Goal: Task Accomplishment & Management: Use online tool/utility

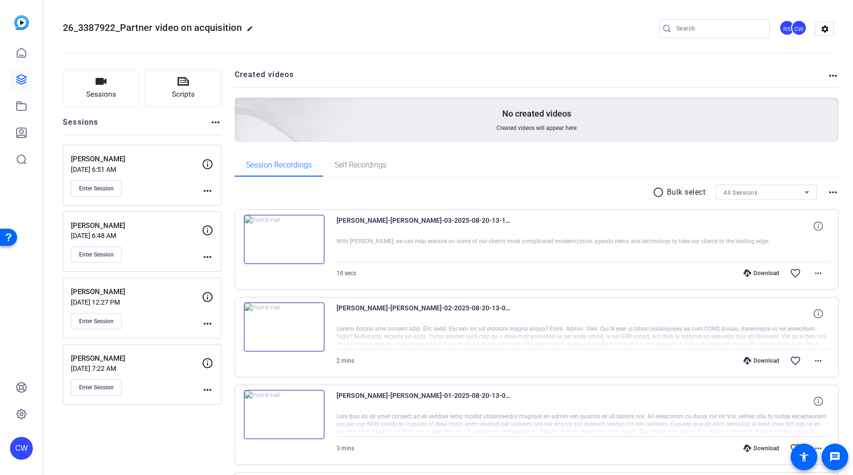
click at [289, 247] on img at bounding box center [284, 239] width 81 height 49
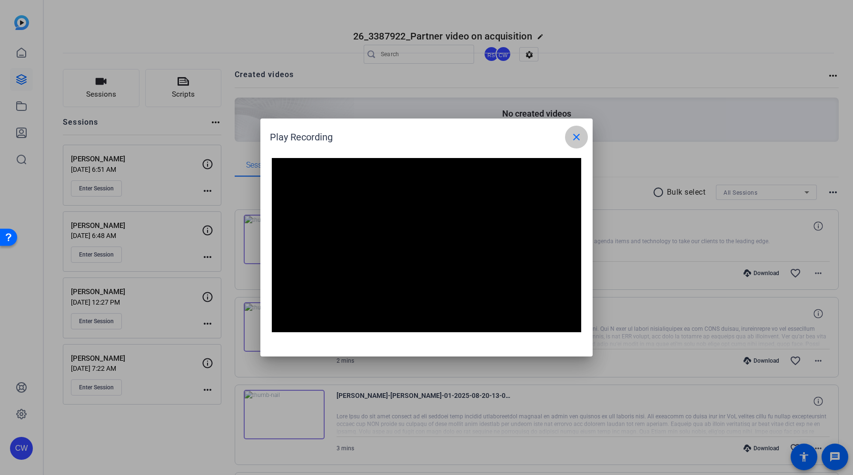
click at [569, 137] on span at bounding box center [576, 137] width 23 height 23
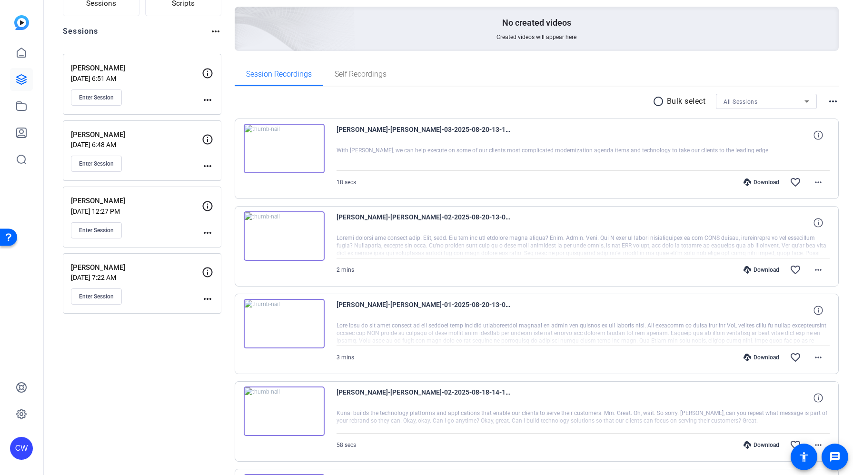
scroll to position [120, 0]
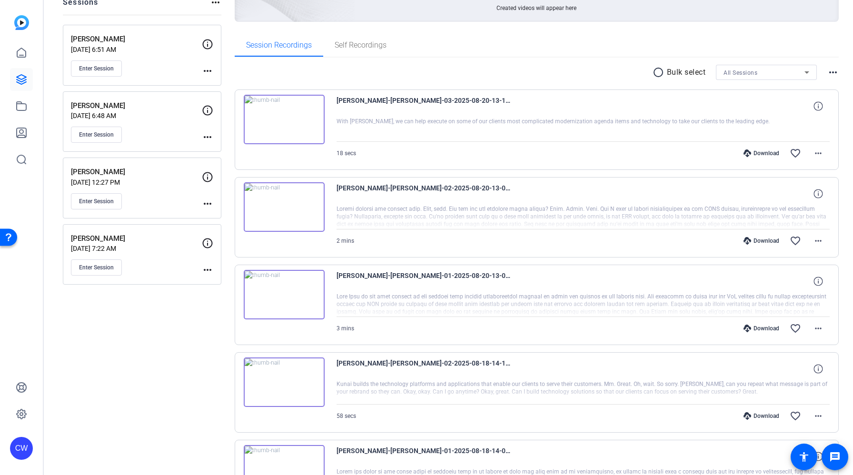
click at [301, 316] on img at bounding box center [284, 294] width 81 height 49
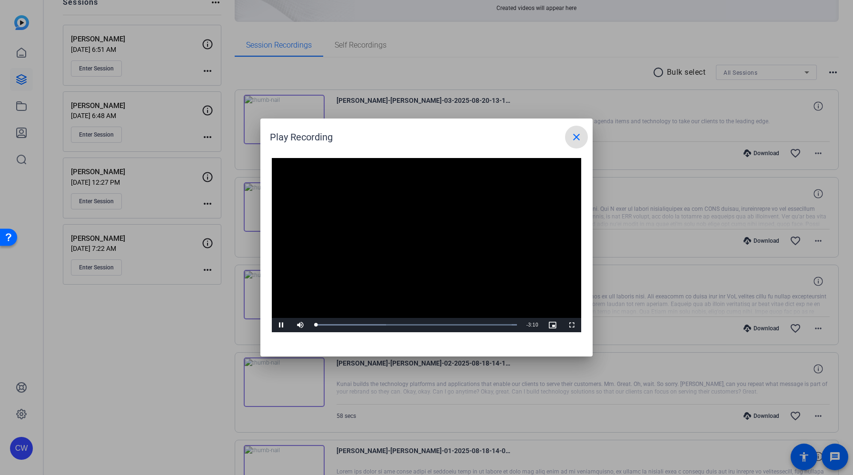
click at [575, 138] on mat-icon "close" at bounding box center [576, 136] width 11 height 11
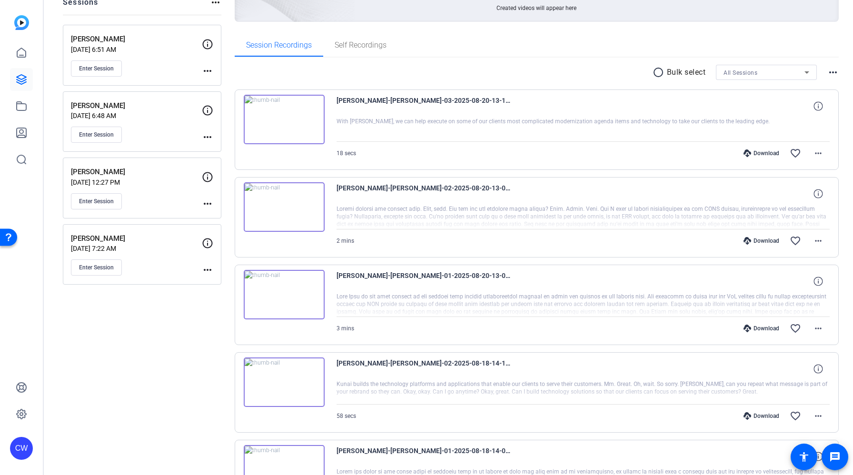
click at [311, 366] on img at bounding box center [284, 381] width 81 height 49
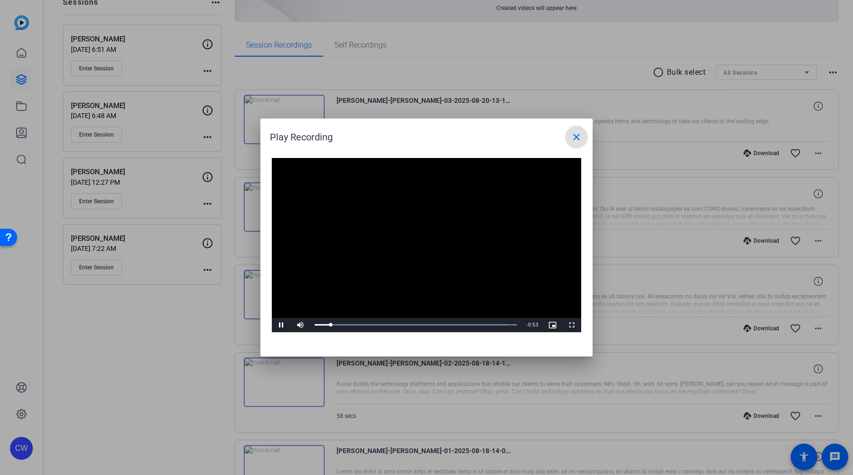
click at [573, 143] on span at bounding box center [576, 137] width 23 height 23
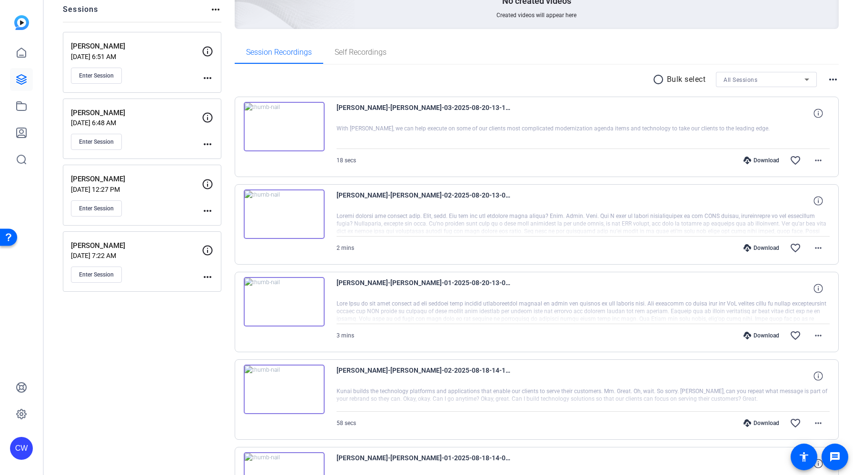
scroll to position [97, 0]
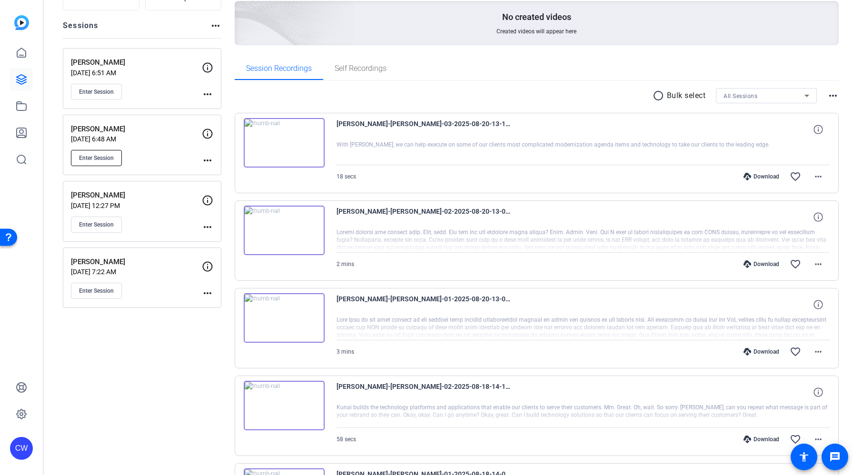
click at [104, 156] on span "Enter Session" at bounding box center [96, 158] width 35 height 8
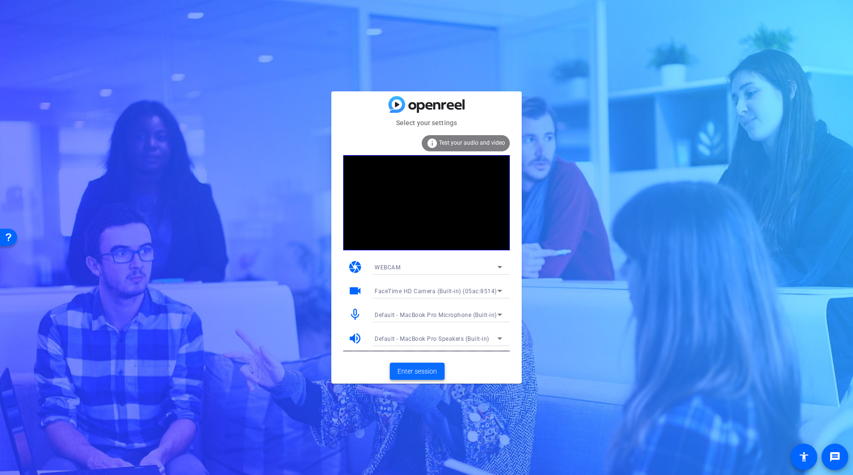
click at [414, 369] on span "Enter session" at bounding box center [416, 371] width 39 height 10
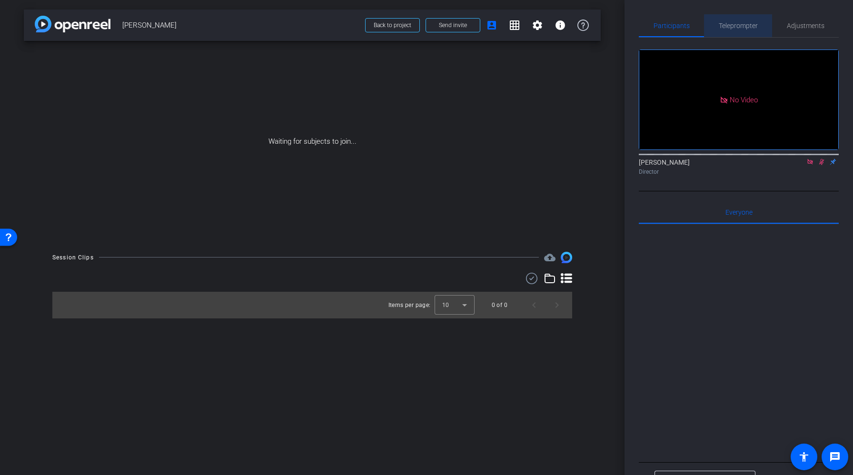
click at [732, 24] on span "Teleprompter" at bounding box center [738, 25] width 39 height 7
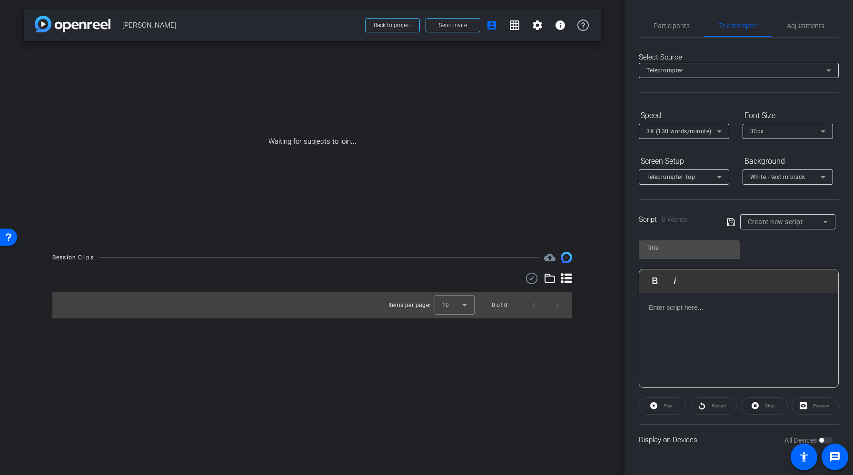
click at [674, 334] on div at bounding box center [738, 340] width 199 height 95
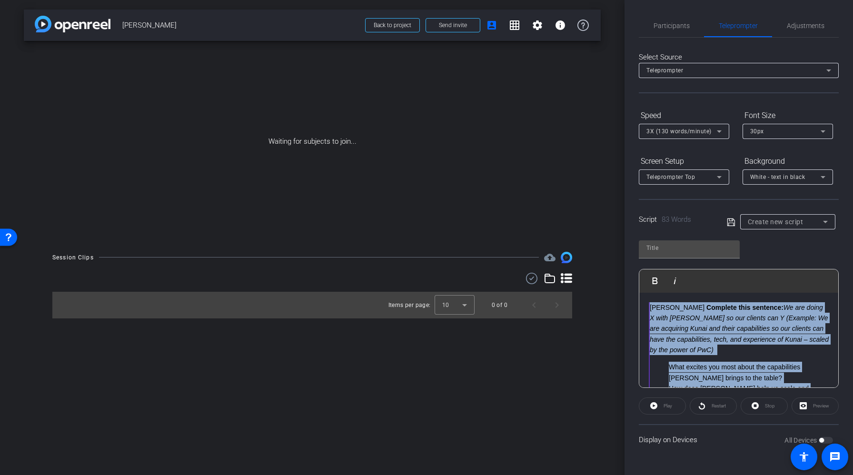
drag, startPoint x: 734, startPoint y: 363, endPoint x: 638, endPoint y: 275, distance: 131.0
click at [638, 275] on div "Participants Teleprompter Adjustments Clarissa Weers Director Everyone 0 Mark a…" at bounding box center [738, 237] width 228 height 475
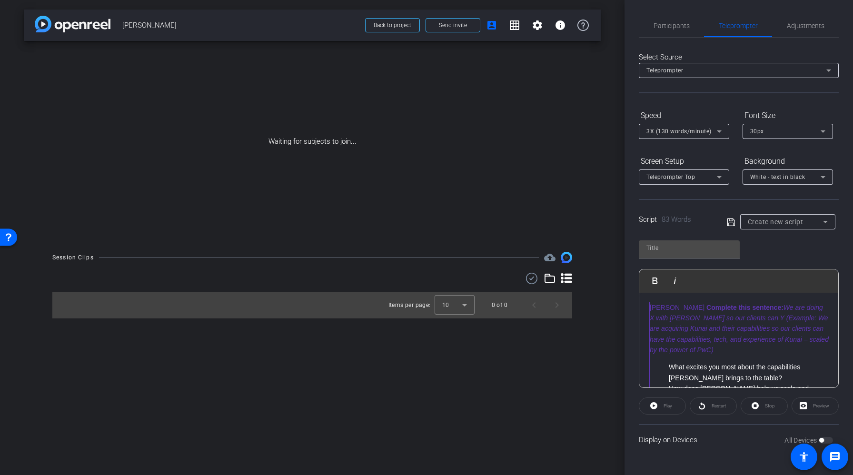
click at [701, 348] on blockquote "Matt Hobbs Complete this sentence: We are doing X with Kunai so our clients can…" at bounding box center [739, 364] width 180 height 124
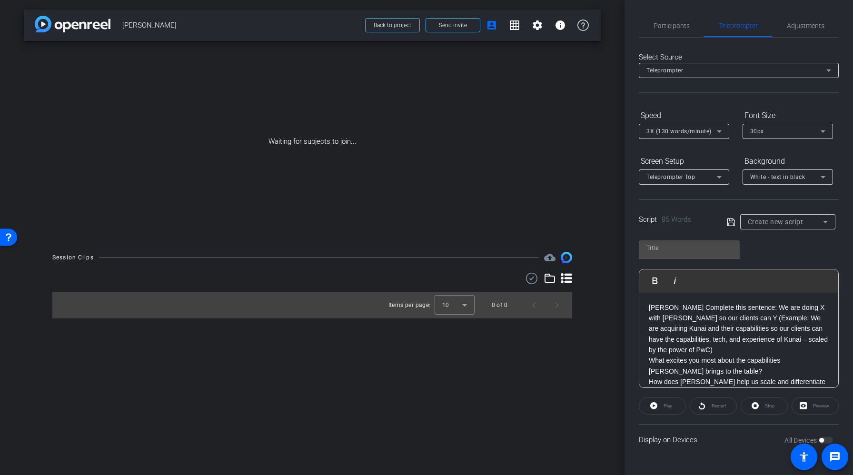
click at [683, 306] on p "Matt Hobbs Complete this sentence: We are doing X with Kunai so our clients can…" at bounding box center [739, 328] width 180 height 53
click at [817, 350] on p "Matt Hobbs Complete this sentence: We are doing X with Kunai so our clients can…" at bounding box center [739, 334] width 180 height 64
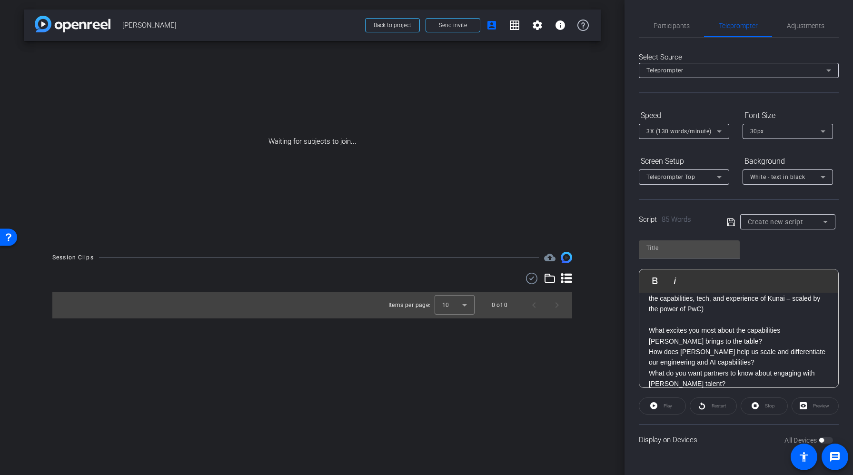
scroll to position [56, 0]
click at [771, 240] on div "Play Play from this location Play Selected Play and display the selected text o…" at bounding box center [739, 310] width 200 height 155
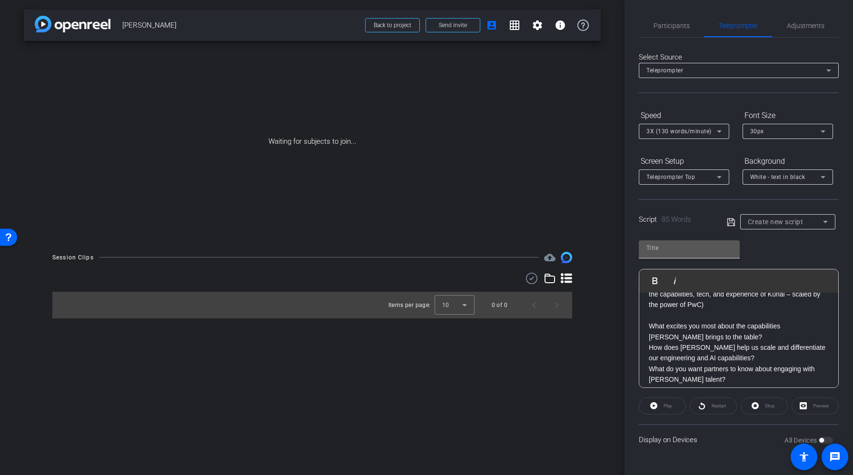
click at [671, 248] on input "text" at bounding box center [689, 247] width 86 height 11
type input "Matt Hobb Questions"
click at [760, 244] on div "Matt Hobb Questions Play Play from this location Play Selected Play and display…" at bounding box center [739, 310] width 200 height 155
click at [731, 222] on icon at bounding box center [731, 222] width 9 height 11
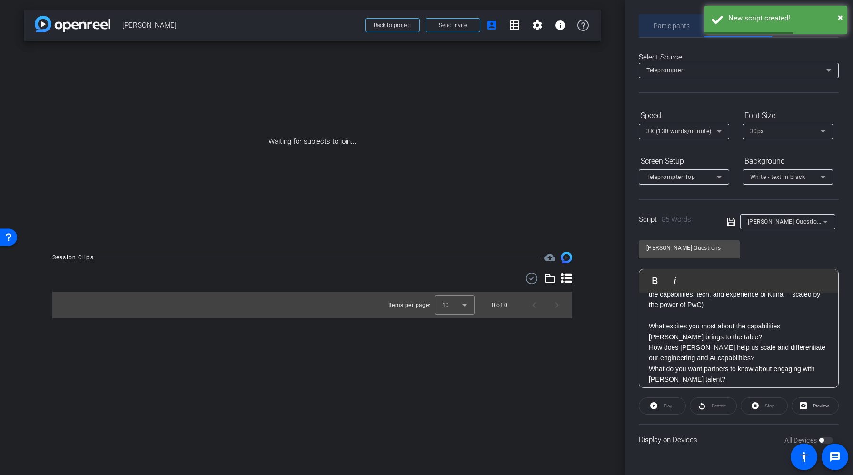
click at [665, 23] on span "Participants" at bounding box center [671, 25] width 36 height 7
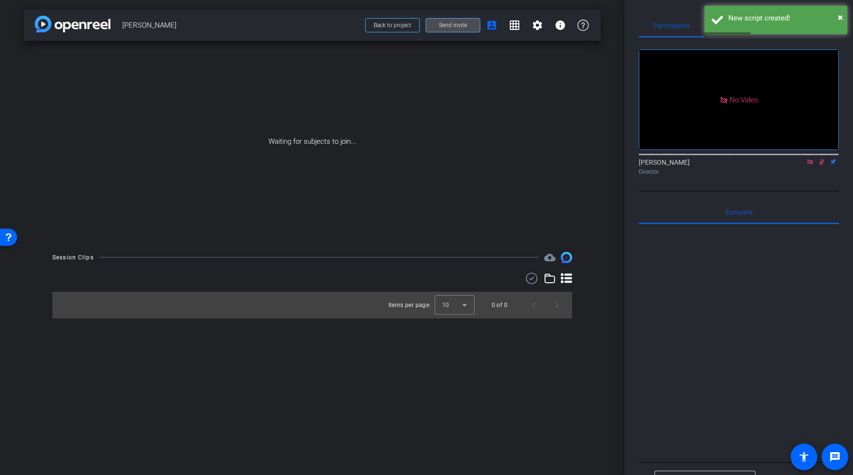
click at [440, 26] on span "Send invite" at bounding box center [453, 25] width 28 height 8
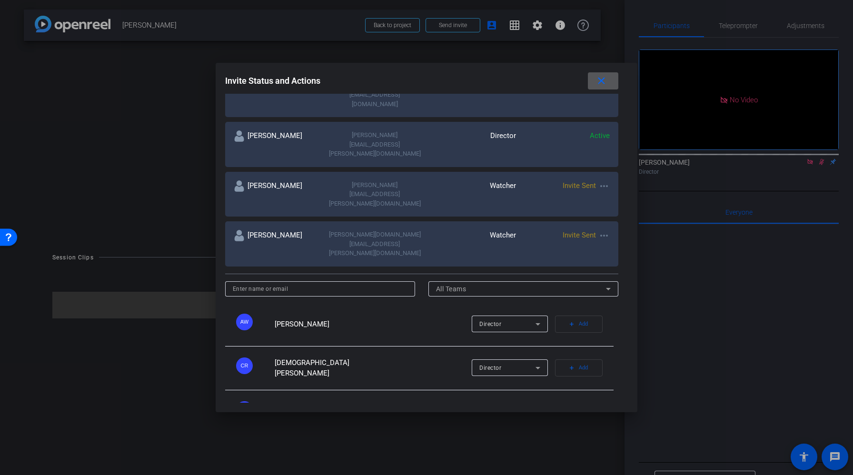
scroll to position [0, 0]
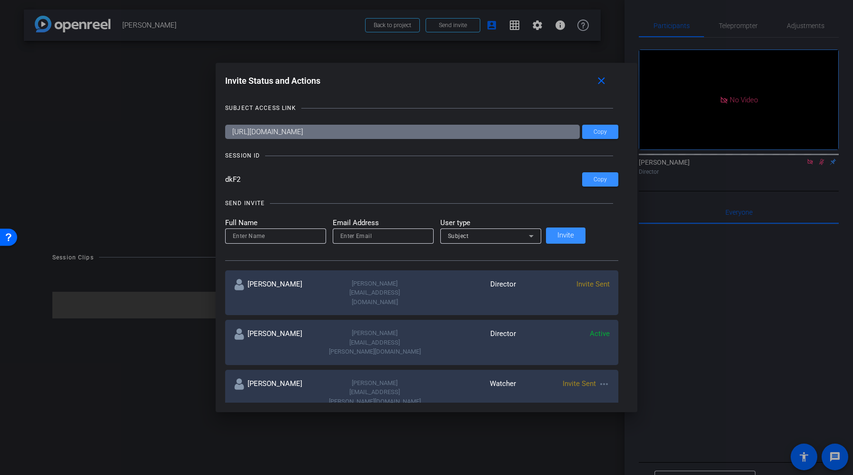
click at [810, 163] on div at bounding box center [426, 237] width 853 height 475
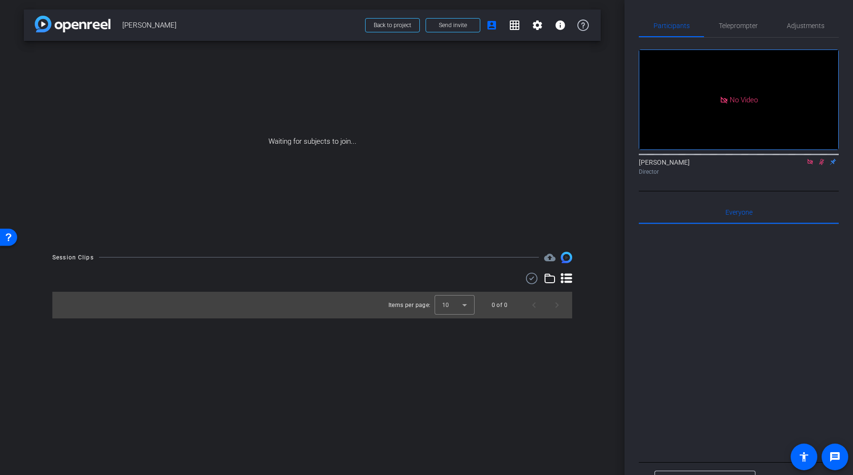
click at [808, 162] on icon at bounding box center [809, 161] width 5 height 5
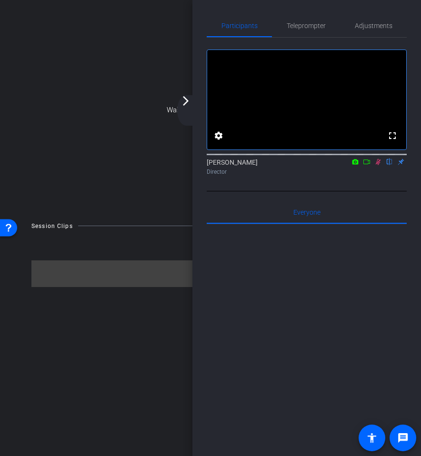
click at [184, 103] on mat-icon "arrow_forward_ios" at bounding box center [185, 100] width 11 height 11
click at [301, 27] on span "Teleprompter" at bounding box center [305, 25] width 39 height 7
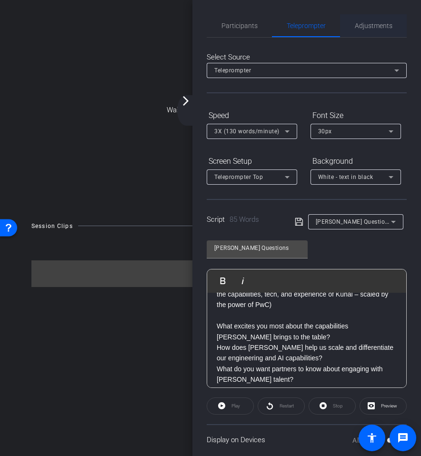
click at [375, 27] on span "Adjustments" at bounding box center [374, 25] width 38 height 7
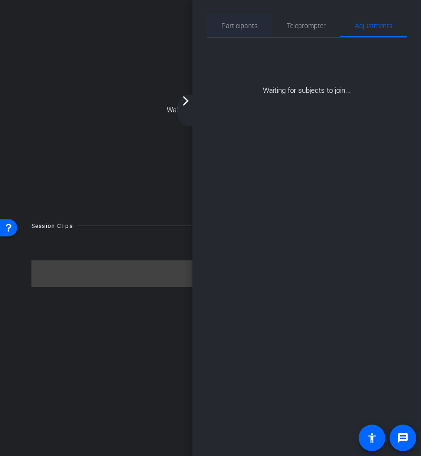
click at [226, 23] on span "Participants" at bounding box center [239, 25] width 36 height 7
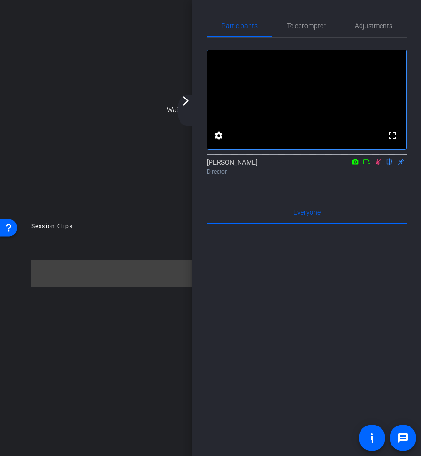
click at [186, 105] on mat-icon "arrow_forward_ios" at bounding box center [185, 100] width 11 height 11
click at [188, 103] on mat-icon "arrow_forward_ios" at bounding box center [185, 100] width 11 height 11
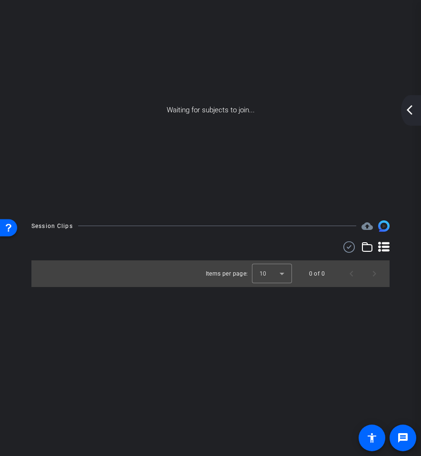
click at [324, 47] on div "Waiting for subjects to join..." at bounding box center [210, 110] width 415 height 201
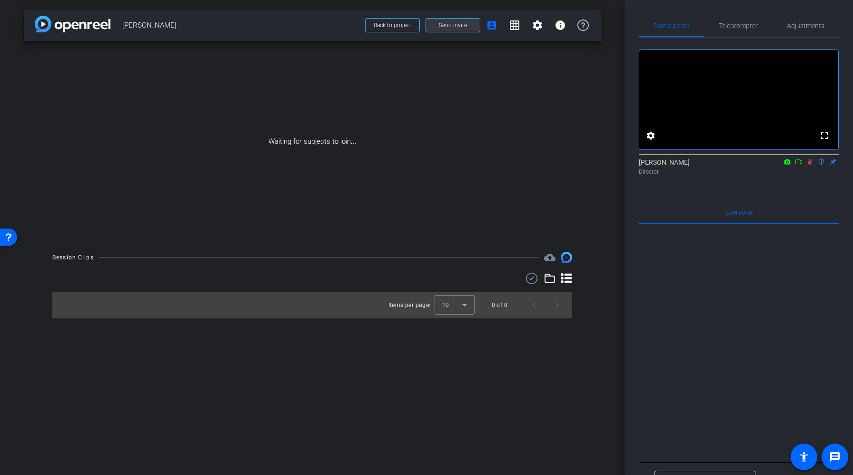
click at [454, 28] on span "Send invite" at bounding box center [453, 25] width 28 height 8
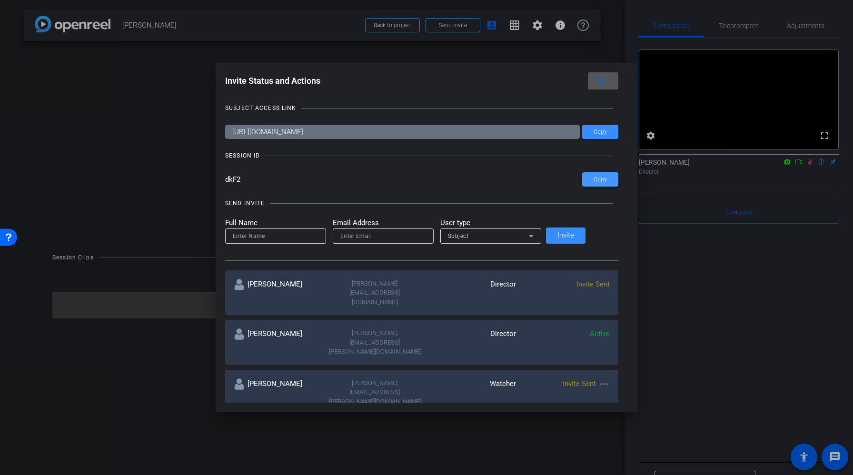
click at [593, 181] on span "Copy" at bounding box center [599, 179] width 13 height 7
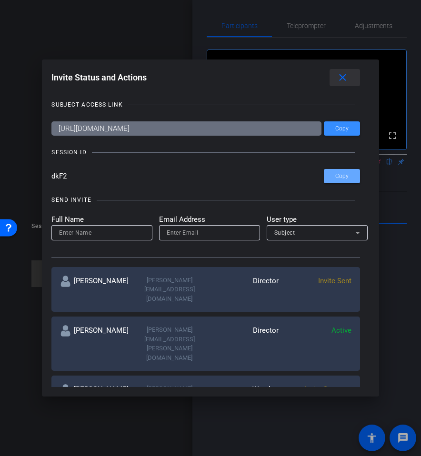
click at [342, 79] on mat-icon "close" at bounding box center [342, 78] width 12 height 12
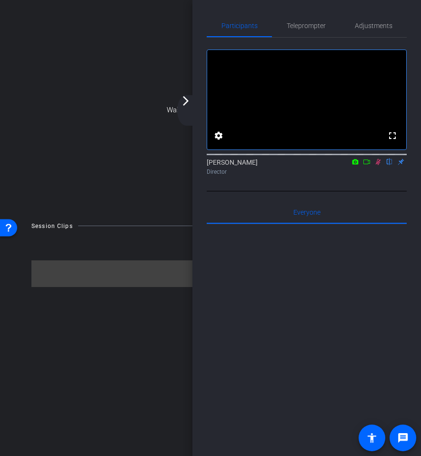
click at [186, 102] on mat-icon "arrow_forward_ios" at bounding box center [185, 100] width 11 height 11
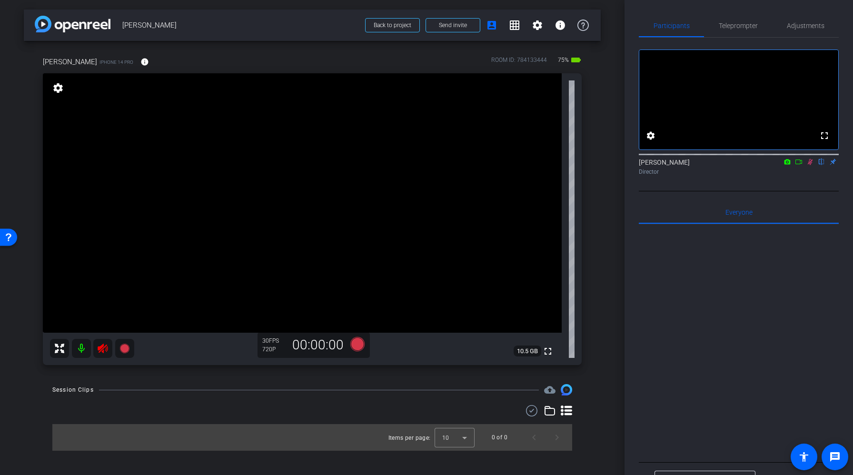
click at [99, 349] on icon at bounding box center [103, 349] width 10 height 10
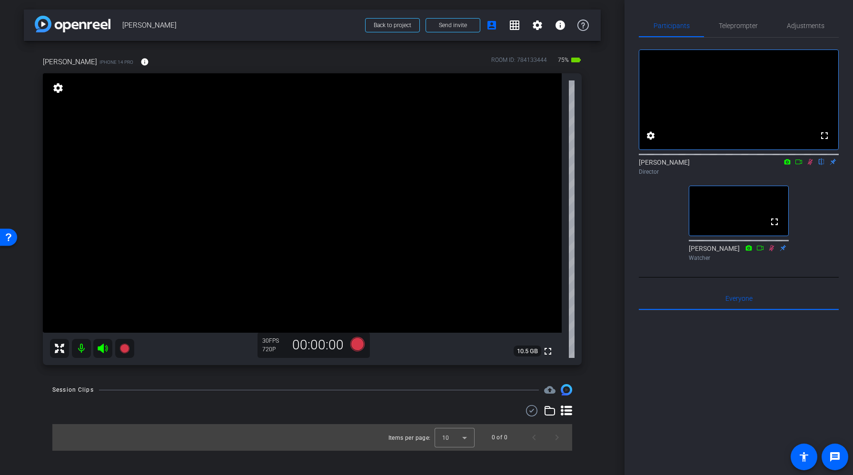
click at [808, 165] on icon at bounding box center [810, 161] width 8 height 7
click at [799, 14] on div "Participants Teleprompter Adjustments fullscreen settings Clarissa Weers flip D…" at bounding box center [738, 237] width 228 height 475
click at [799, 21] on span "Adjustments" at bounding box center [806, 25] width 38 height 23
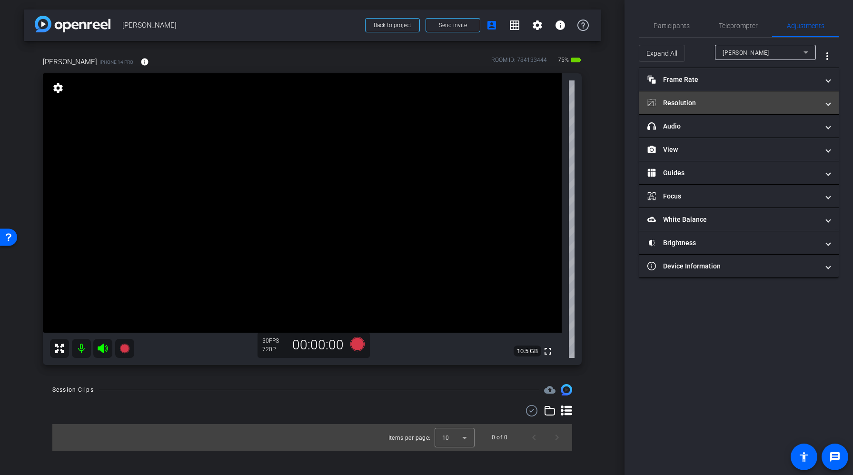
click at [713, 101] on mat-panel-title "Resolution" at bounding box center [732, 103] width 171 height 10
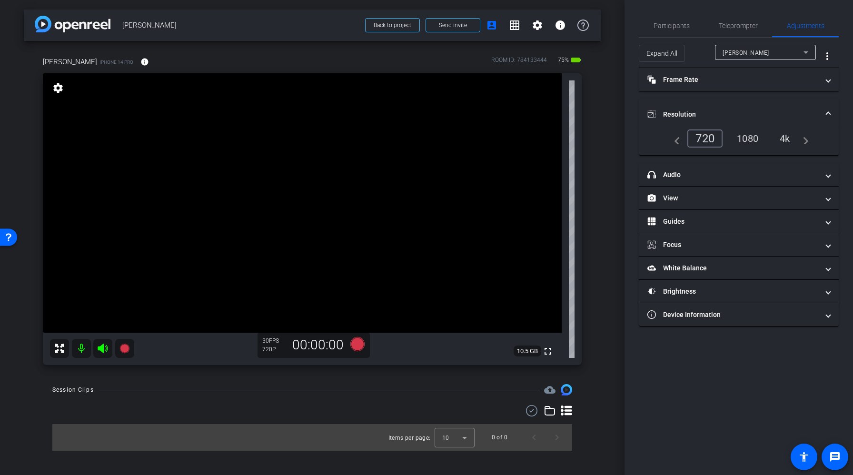
click at [754, 137] on div "1080" at bounding box center [748, 138] width 36 height 16
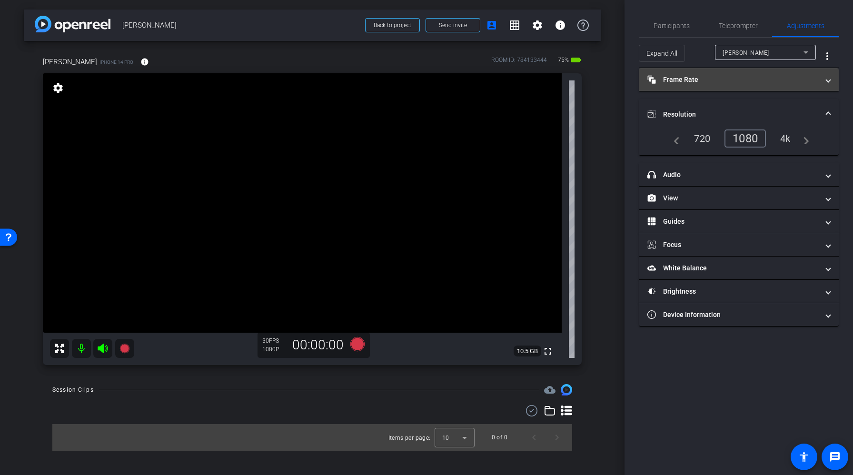
click at [754, 81] on mat-panel-title "Frame Rate Frame Rate" at bounding box center [732, 80] width 171 height 10
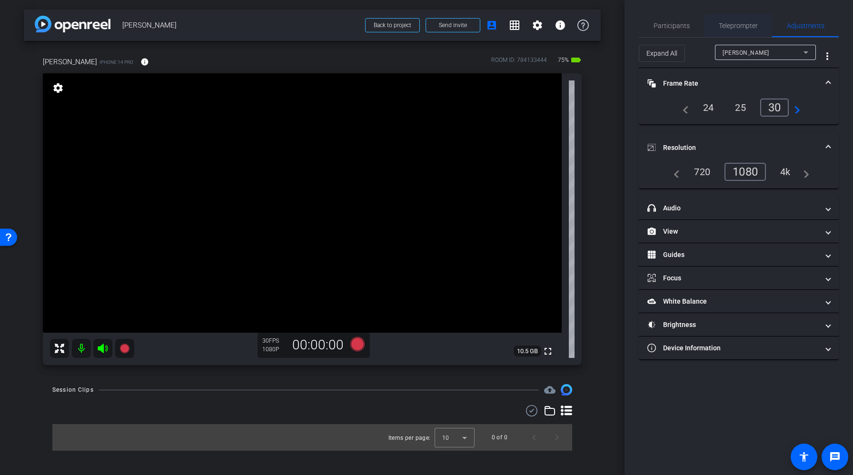
click at [746, 25] on span "Teleprompter" at bounding box center [738, 25] width 39 height 7
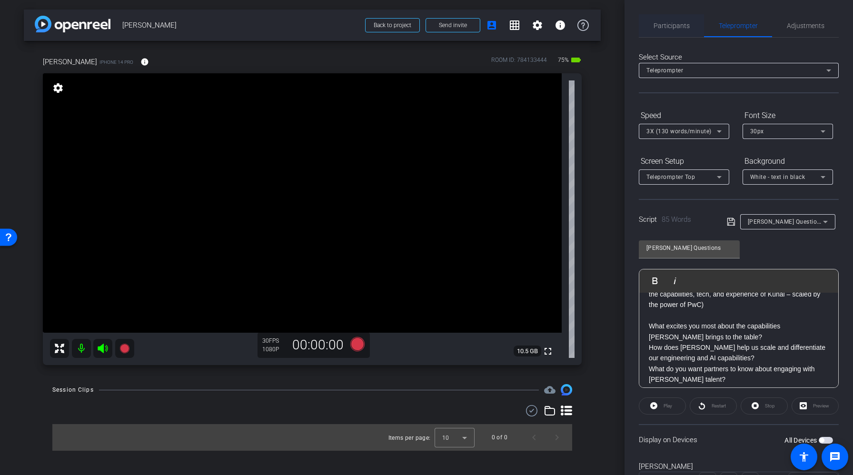
click at [671, 27] on span "Participants" at bounding box center [671, 25] width 36 height 7
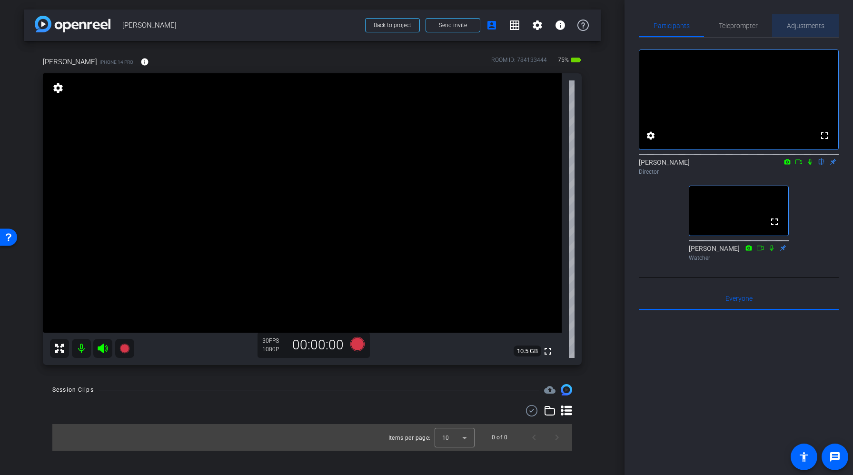
click at [805, 30] on span "Adjustments" at bounding box center [806, 25] width 38 height 23
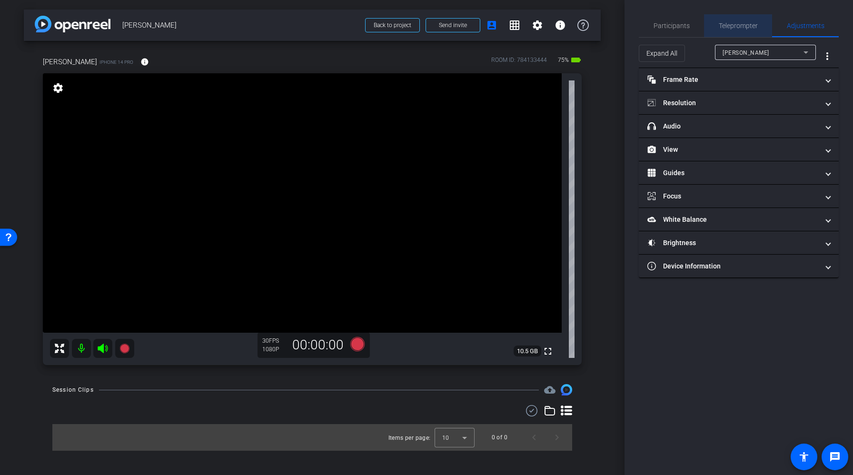
click at [752, 23] on span "Teleprompter" at bounding box center [738, 25] width 39 height 7
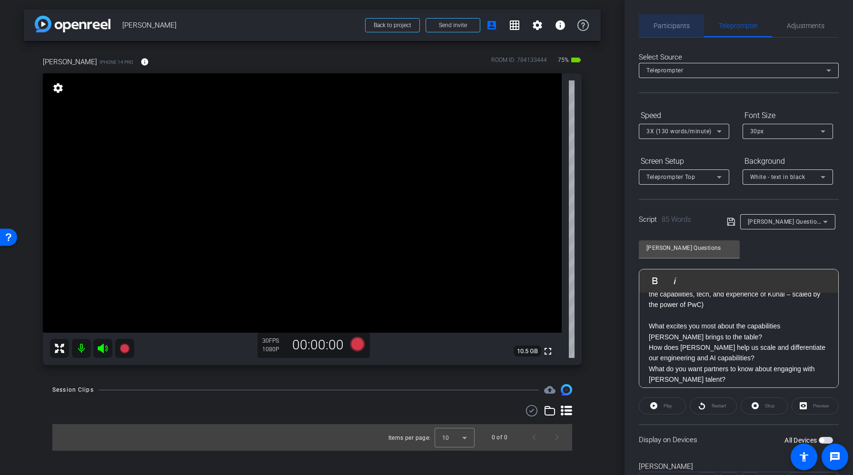
click at [680, 26] on span "Participants" at bounding box center [671, 25] width 36 height 7
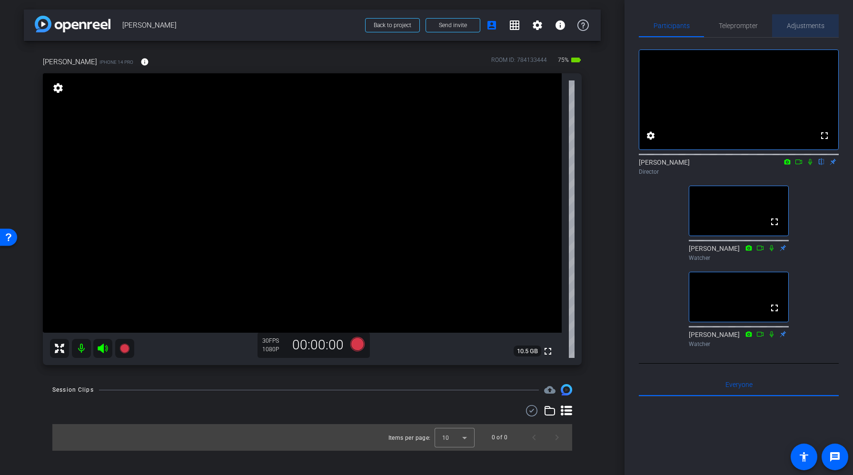
click at [819, 33] on span "Adjustments" at bounding box center [806, 25] width 38 height 23
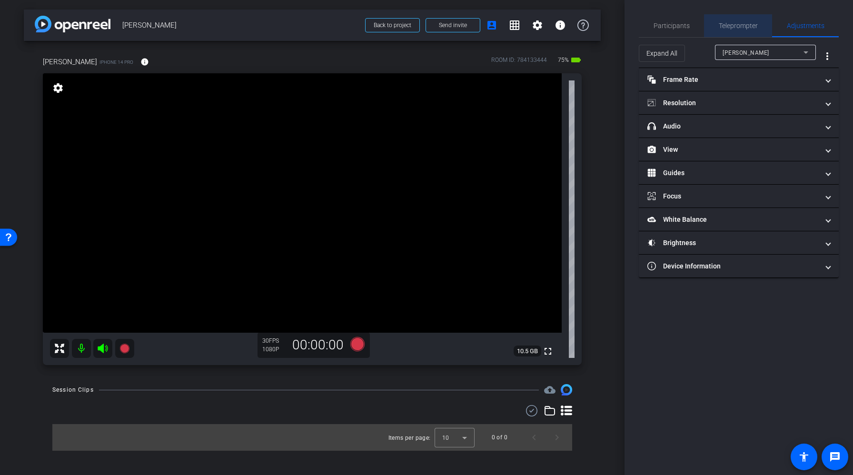
click at [748, 28] on span "Teleprompter" at bounding box center [738, 25] width 39 height 7
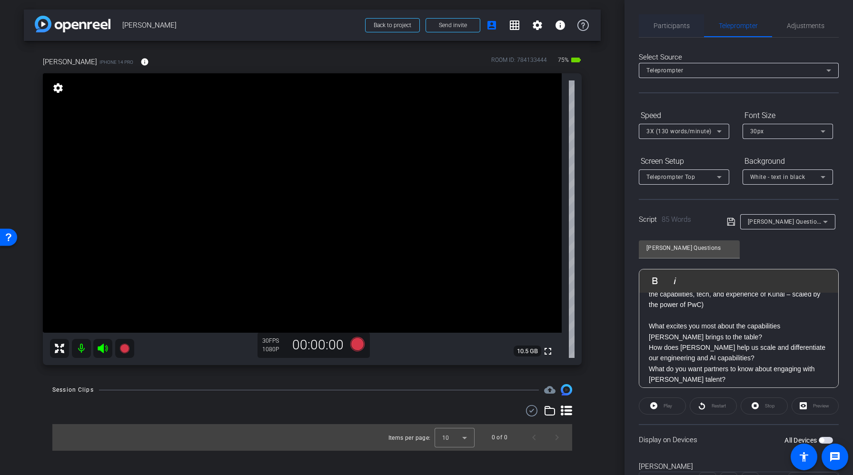
click at [674, 23] on span "Participants" at bounding box center [671, 25] width 36 height 7
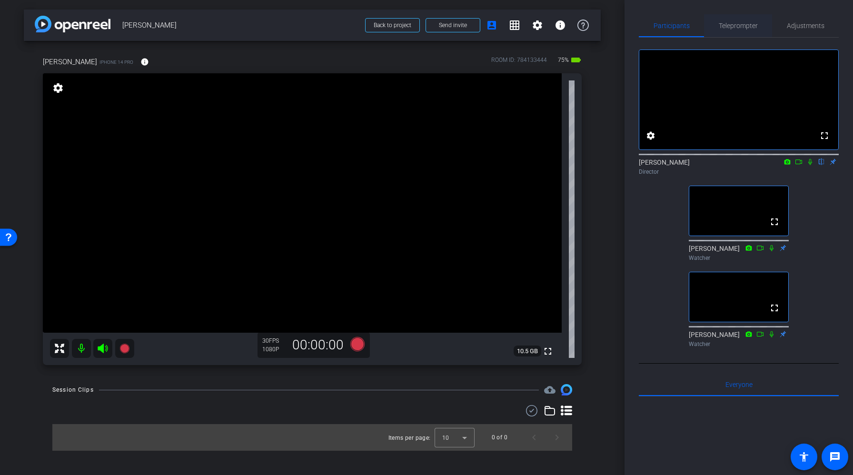
click at [740, 24] on span "Teleprompter" at bounding box center [738, 25] width 39 height 7
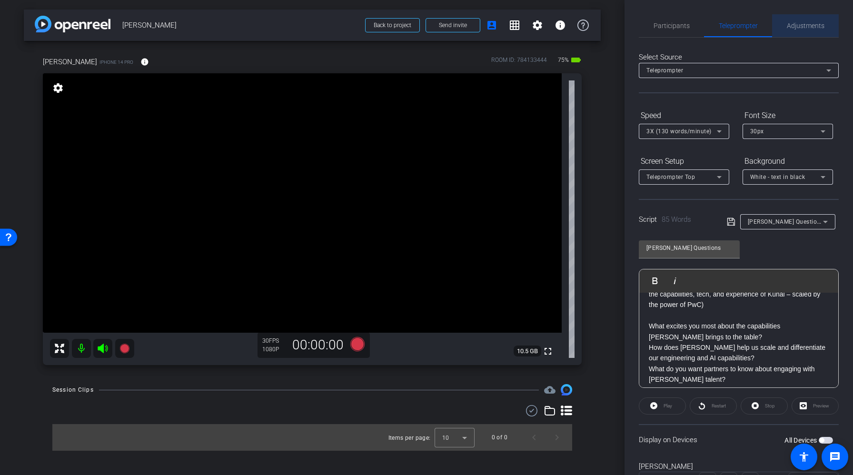
click at [796, 25] on span "Adjustments" at bounding box center [806, 25] width 38 height 7
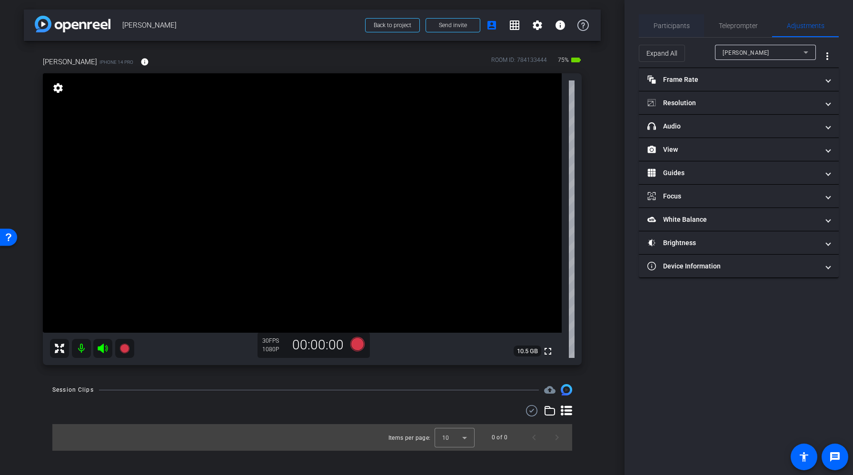
click at [662, 25] on span "Participants" at bounding box center [671, 25] width 36 height 7
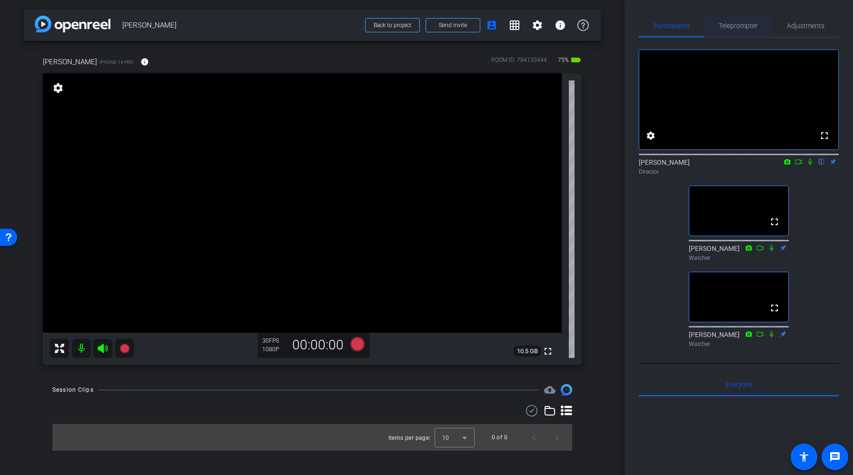
click at [745, 27] on span "Teleprompter" at bounding box center [738, 25] width 39 height 7
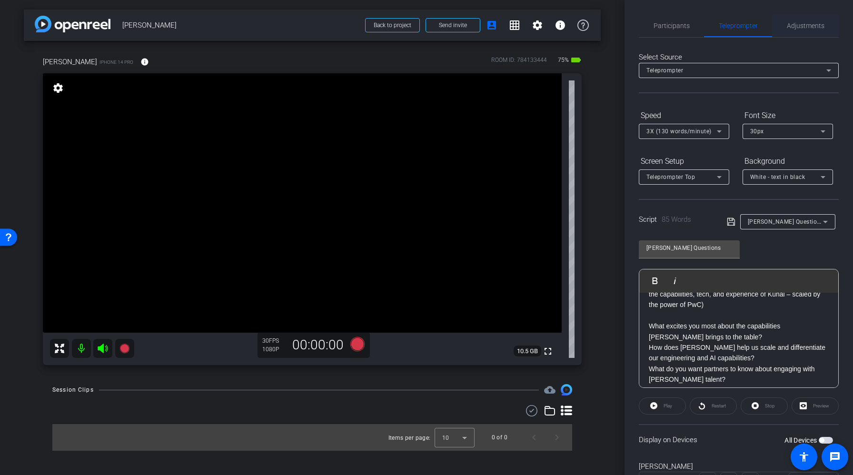
click at [803, 25] on span "Adjustments" at bounding box center [806, 25] width 38 height 7
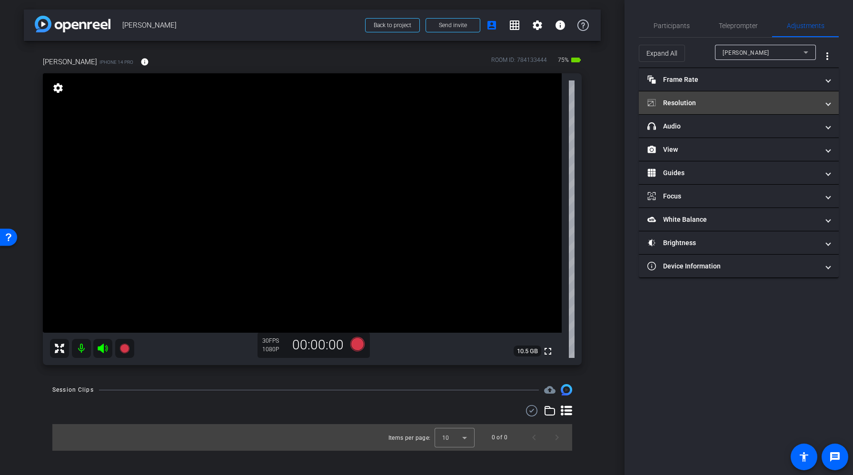
click at [712, 103] on mat-panel-title "Resolution" at bounding box center [732, 103] width 171 height 10
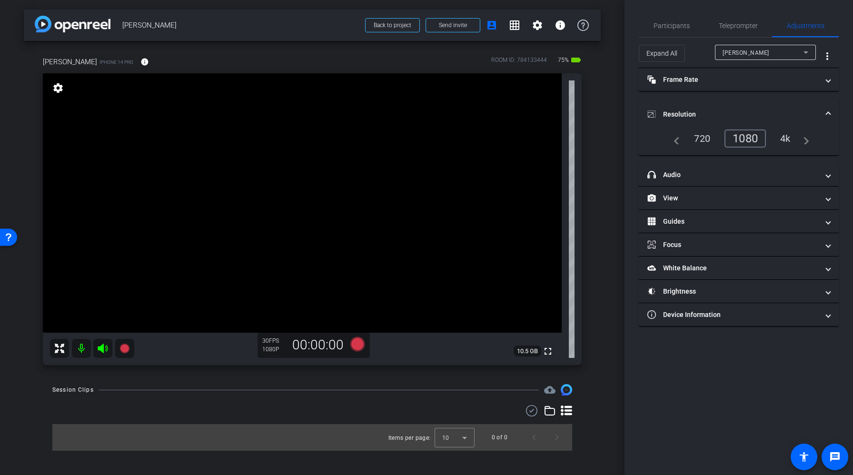
click at [785, 137] on div "4k" at bounding box center [785, 138] width 25 height 16
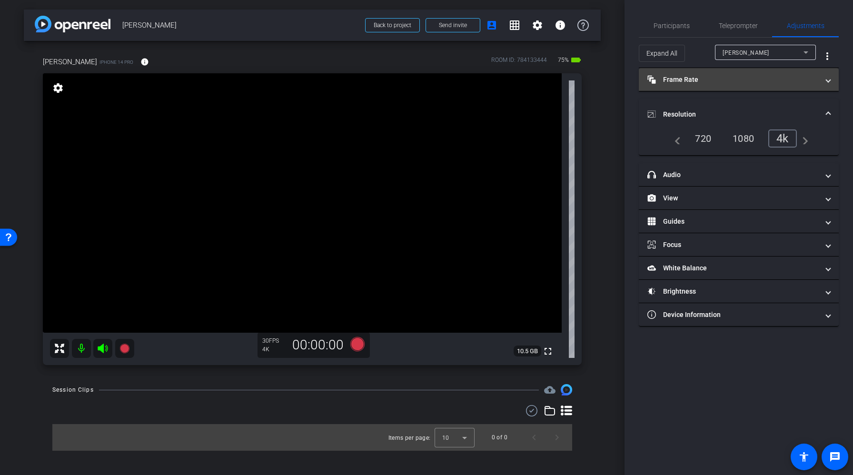
click at [711, 85] on mat-expansion-panel-header "Frame Rate Frame Rate" at bounding box center [739, 79] width 200 height 23
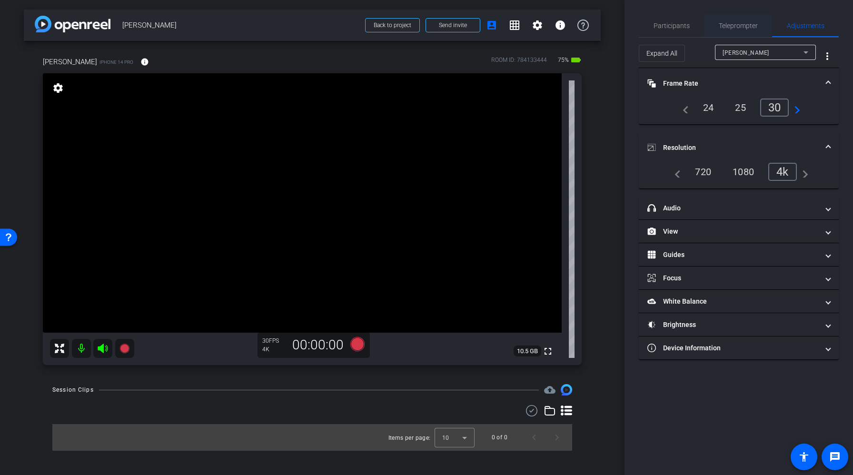
click at [735, 32] on span "Teleprompter" at bounding box center [738, 25] width 39 height 23
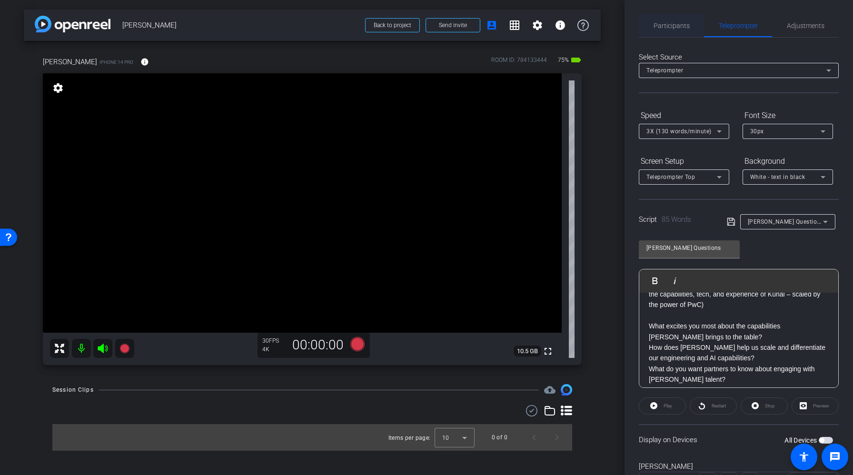
click at [667, 28] on span "Participants" at bounding box center [671, 25] width 36 height 7
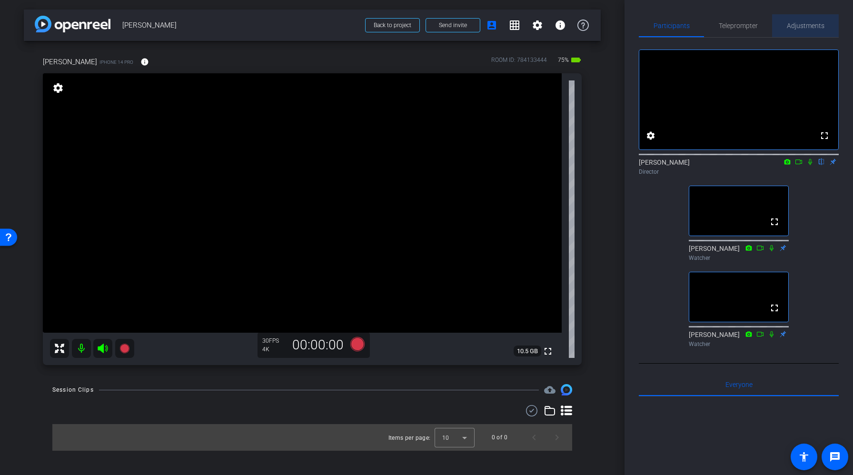
click at [801, 28] on span "Adjustments" at bounding box center [806, 25] width 38 height 7
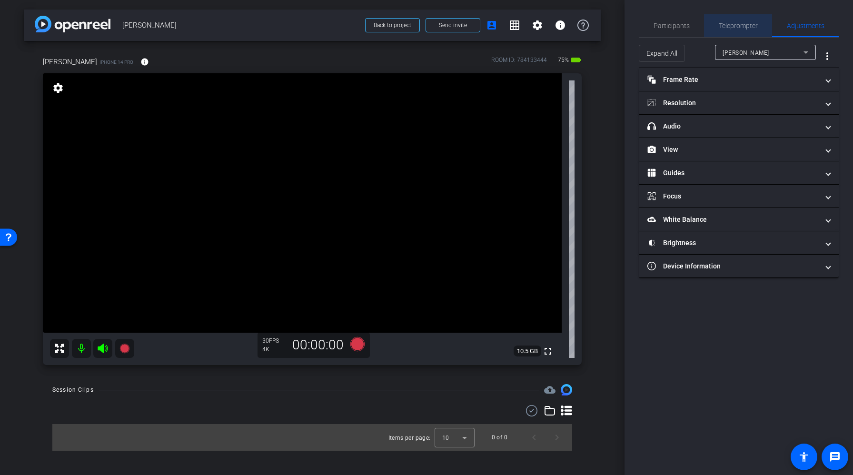
click at [745, 28] on span "Teleprompter" at bounding box center [738, 25] width 39 height 7
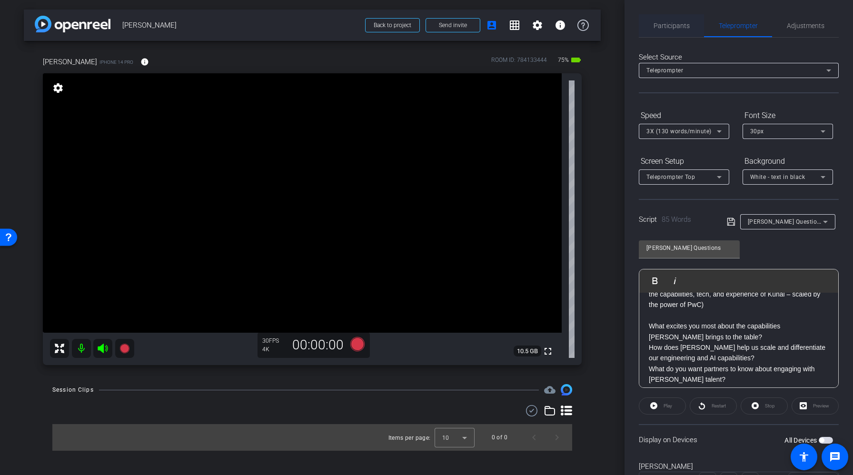
click at [653, 27] on span "Participants" at bounding box center [671, 25] width 36 height 7
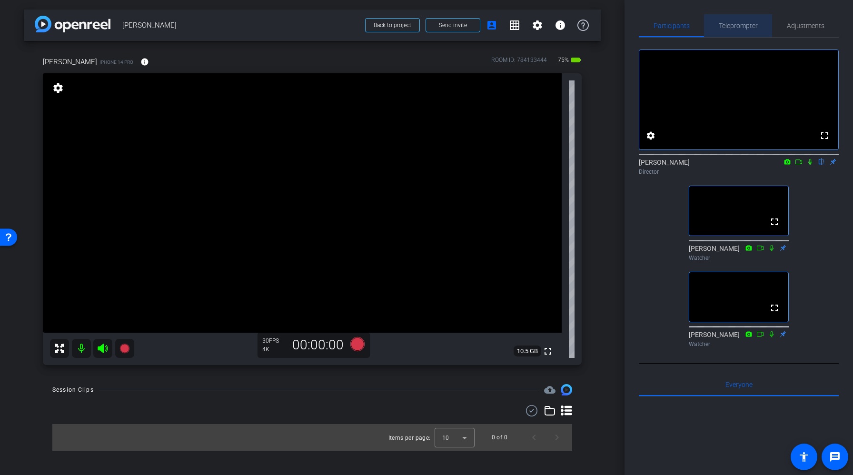
click at [741, 29] on span "Teleprompter" at bounding box center [738, 25] width 39 height 7
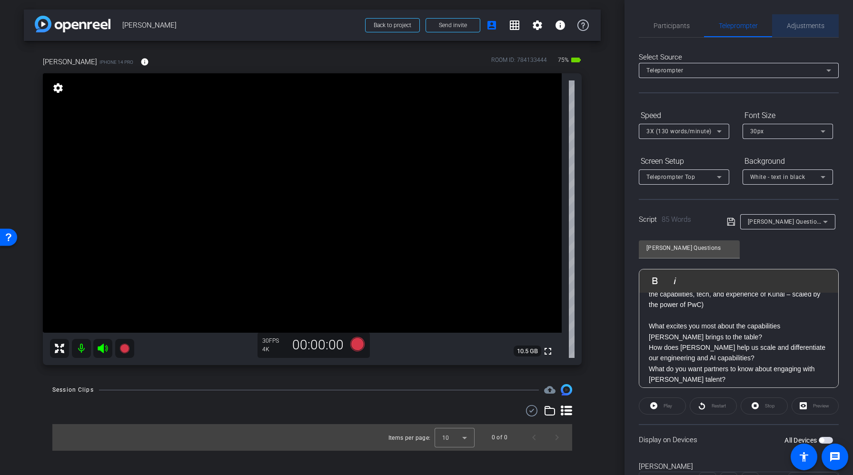
click at [787, 26] on span "Adjustments" at bounding box center [806, 25] width 38 height 7
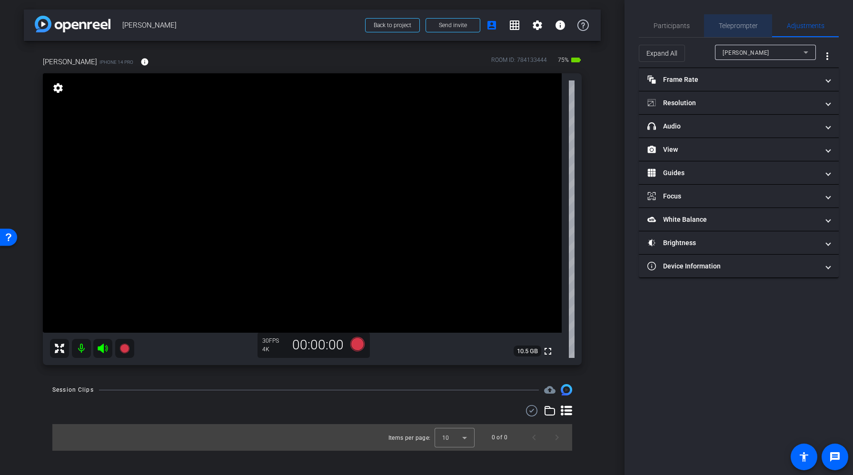
click at [738, 30] on span "Teleprompter" at bounding box center [738, 25] width 39 height 23
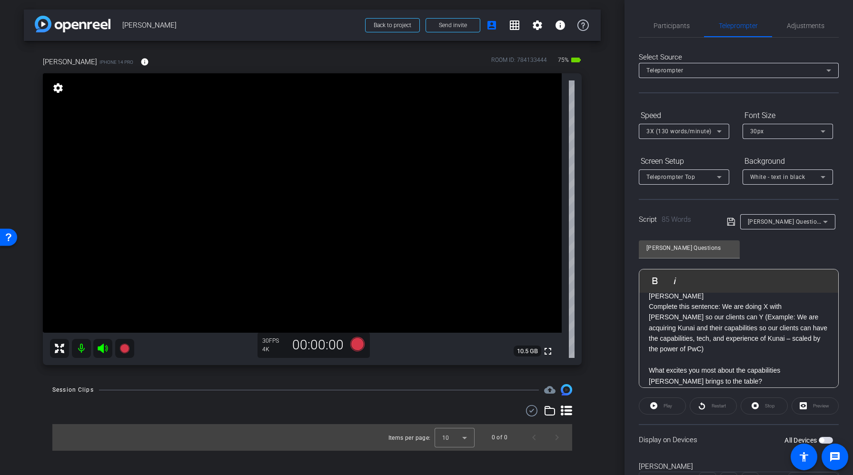
scroll to position [8, 0]
click at [665, 30] on span "Participants" at bounding box center [671, 25] width 36 height 23
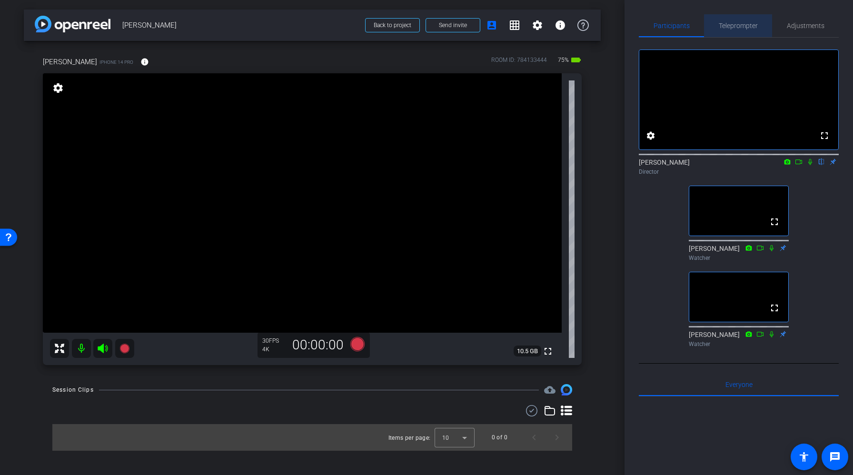
click at [737, 27] on span "Teleprompter" at bounding box center [738, 25] width 39 height 7
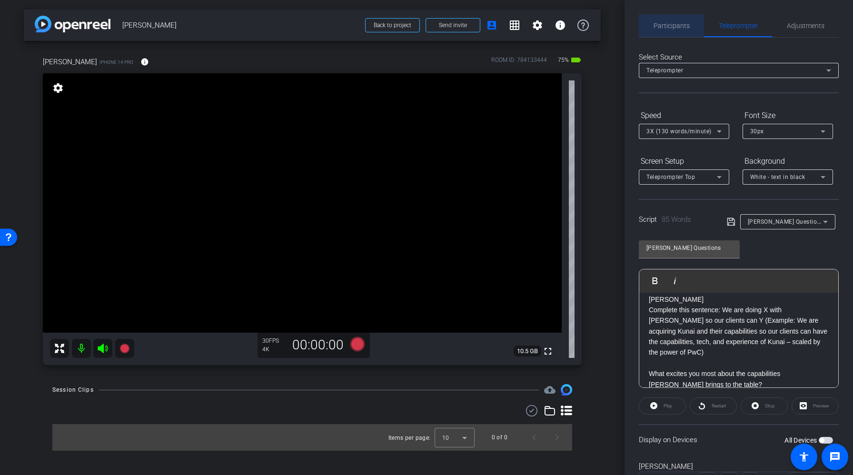
click at [670, 15] on span "Participants" at bounding box center [671, 25] width 36 height 23
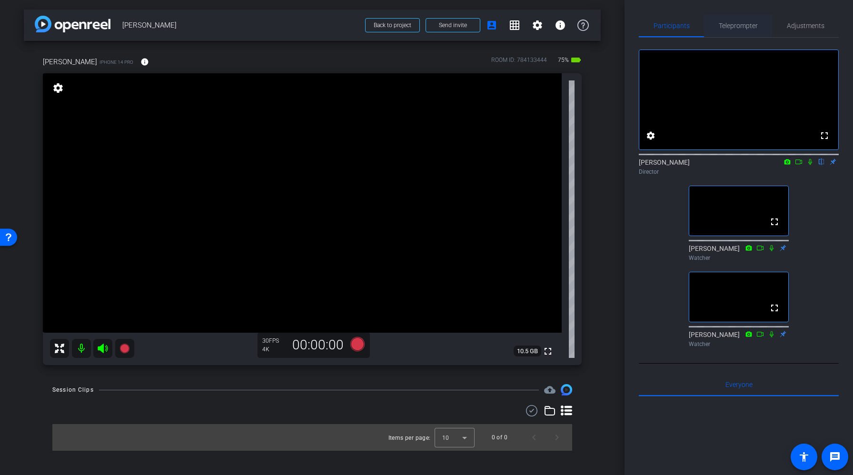
click at [724, 29] on span "Teleprompter" at bounding box center [738, 25] width 39 height 7
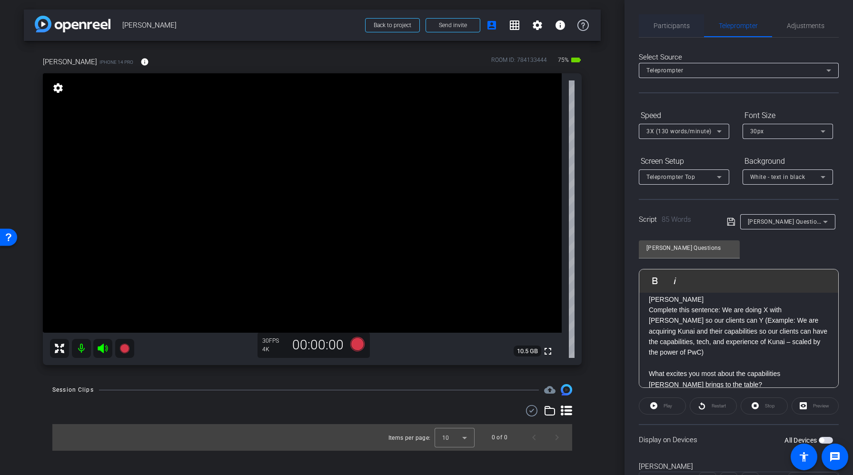
click at [679, 28] on span "Participants" at bounding box center [671, 25] width 36 height 7
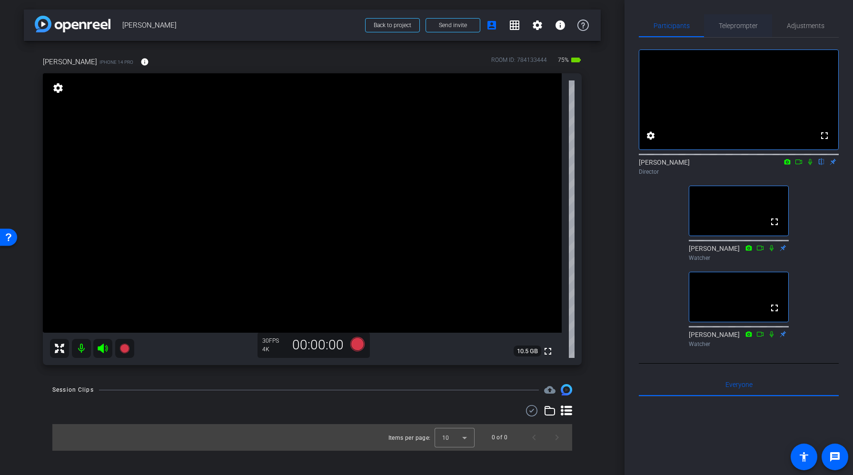
click at [724, 27] on span "Teleprompter" at bounding box center [738, 25] width 39 height 7
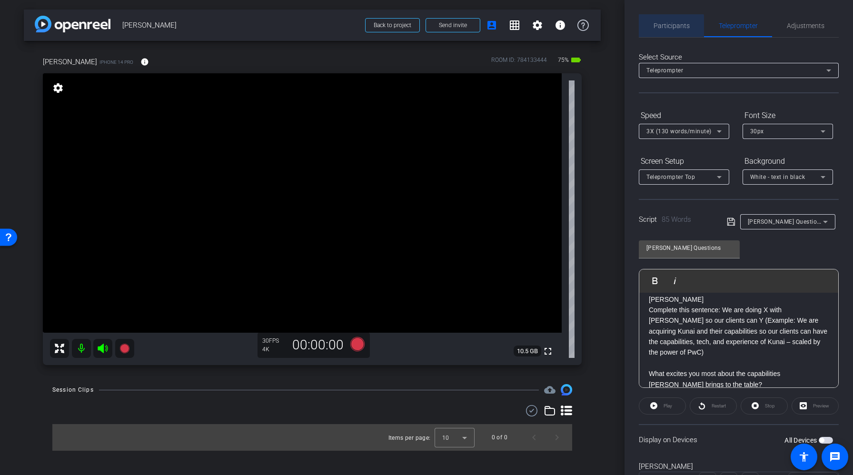
click at [664, 27] on span "Participants" at bounding box center [671, 25] width 36 height 7
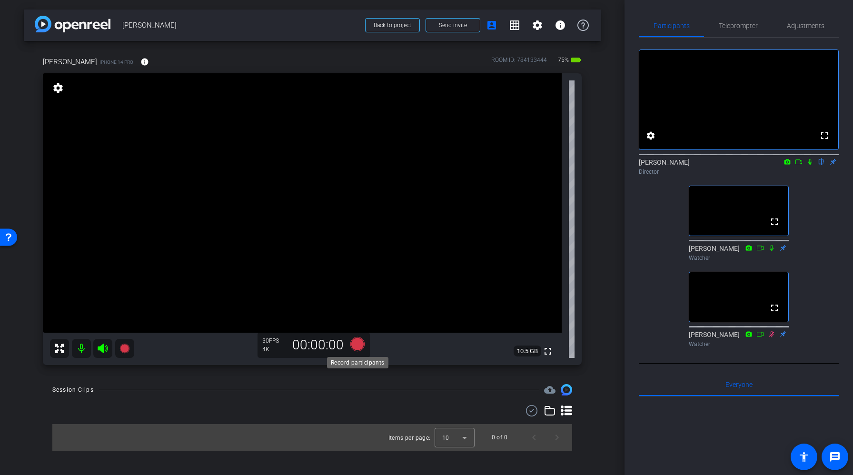
click at [361, 346] on icon at bounding box center [357, 344] width 14 height 14
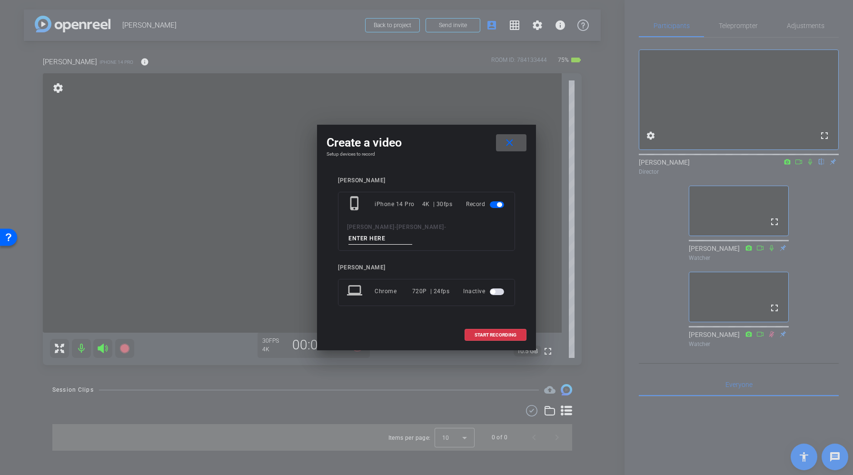
click at [412, 233] on input at bounding box center [380, 239] width 64 height 12
type input "Take1"
click at [477, 333] on span "START RECORDING" at bounding box center [495, 335] width 42 height 5
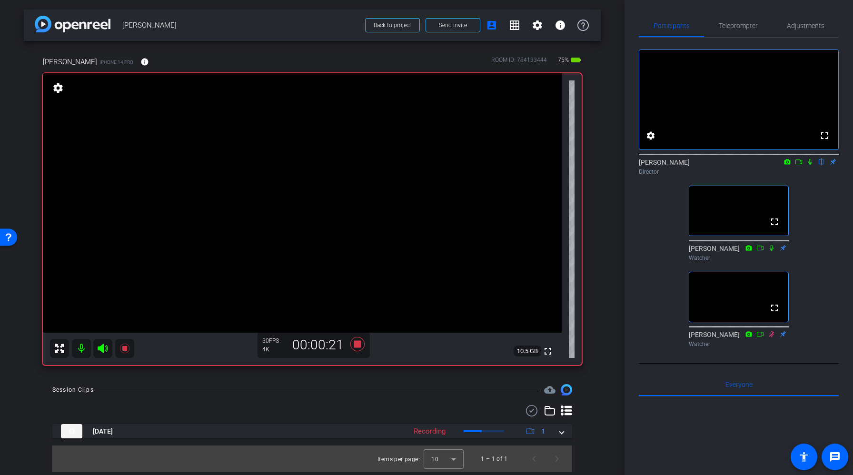
click at [811, 165] on icon at bounding box center [810, 161] width 8 height 7
click at [731, 30] on span "Teleprompter" at bounding box center [738, 25] width 39 height 23
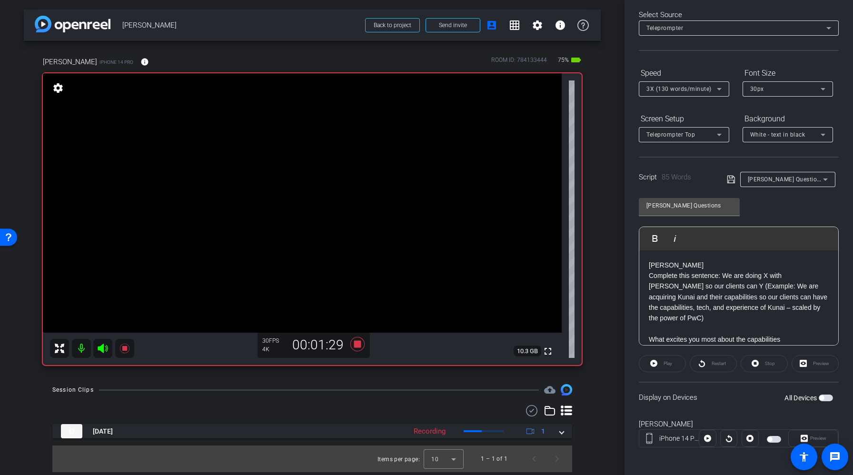
scroll to position [0, 0]
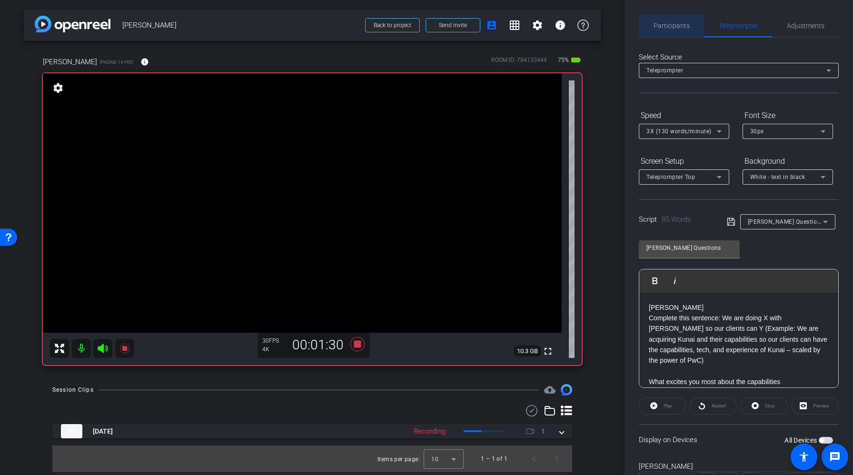
click at [674, 29] on span "Participants" at bounding box center [671, 25] width 36 height 7
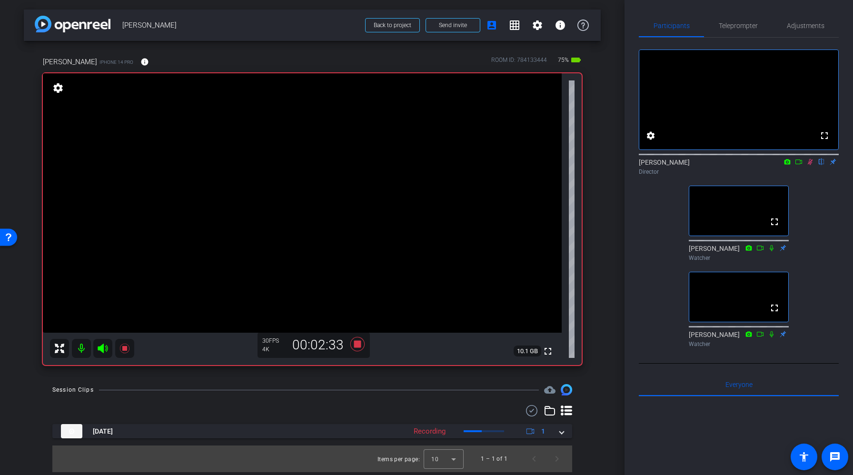
click at [810, 165] on icon at bounding box center [810, 162] width 5 height 6
click at [356, 345] on icon at bounding box center [357, 344] width 14 height 14
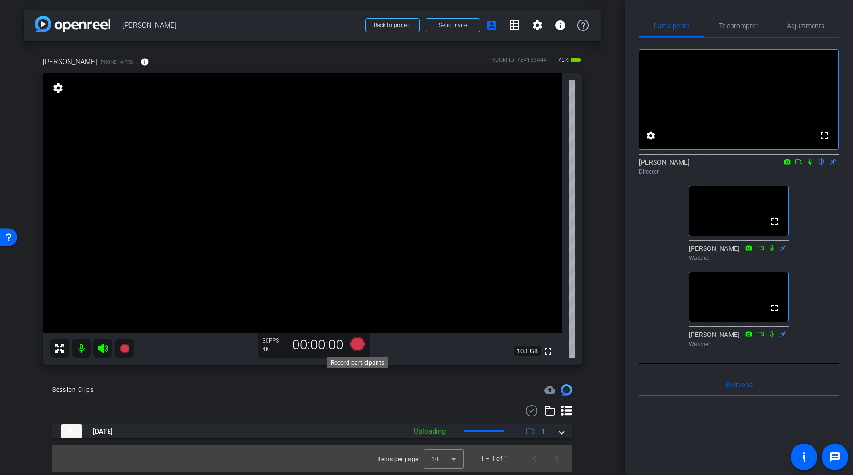
click at [355, 345] on icon at bounding box center [357, 344] width 14 height 14
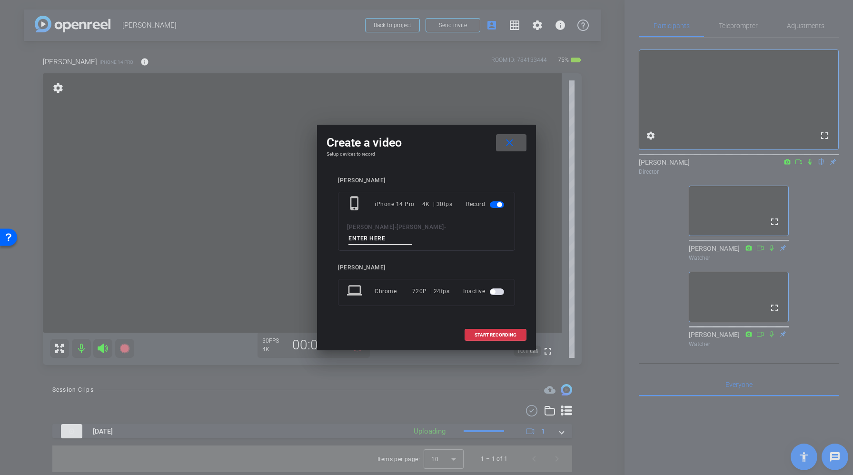
click at [412, 233] on input at bounding box center [380, 239] width 64 height 12
type input "Take2"
click at [492, 333] on span "START RECORDING" at bounding box center [495, 335] width 42 height 5
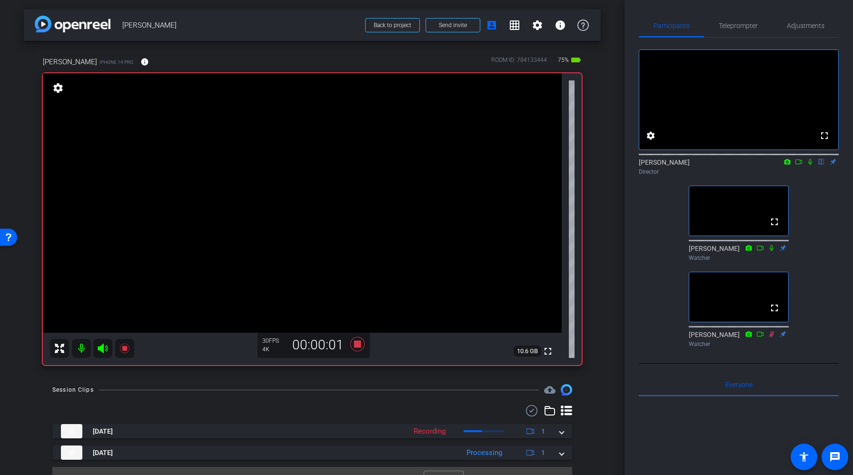
click at [809, 165] on icon at bounding box center [810, 162] width 4 height 6
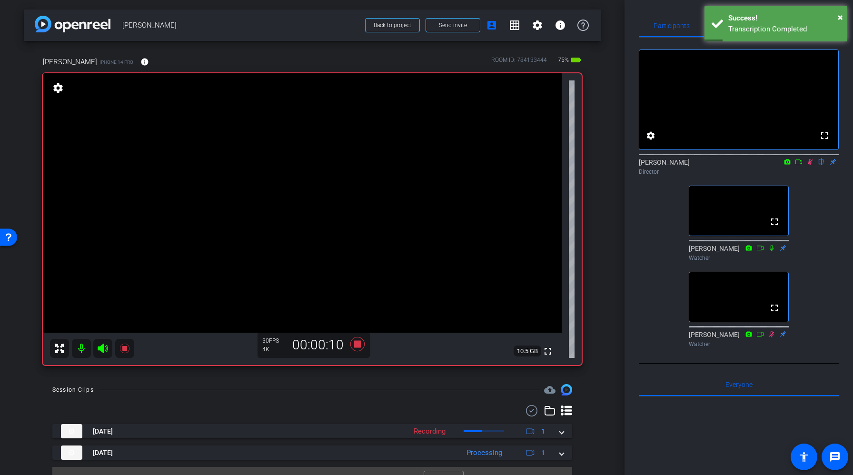
scroll to position [19, 0]
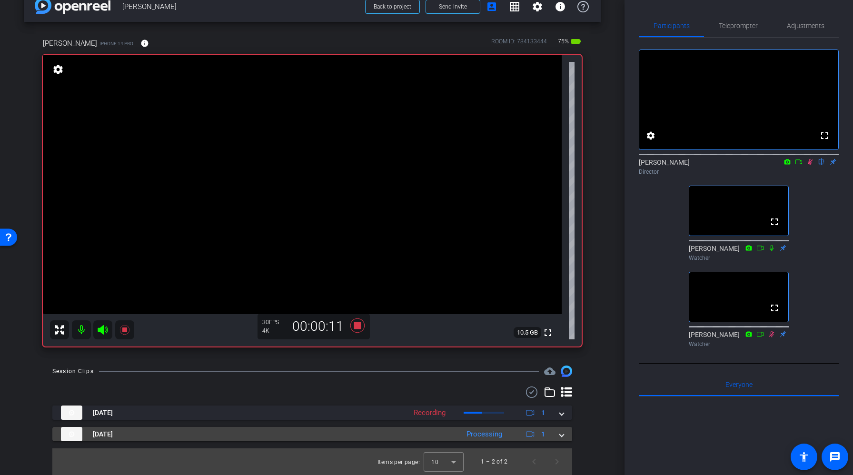
click at [558, 432] on div "Aug 21, 2025 Processing 1" at bounding box center [310, 434] width 499 height 14
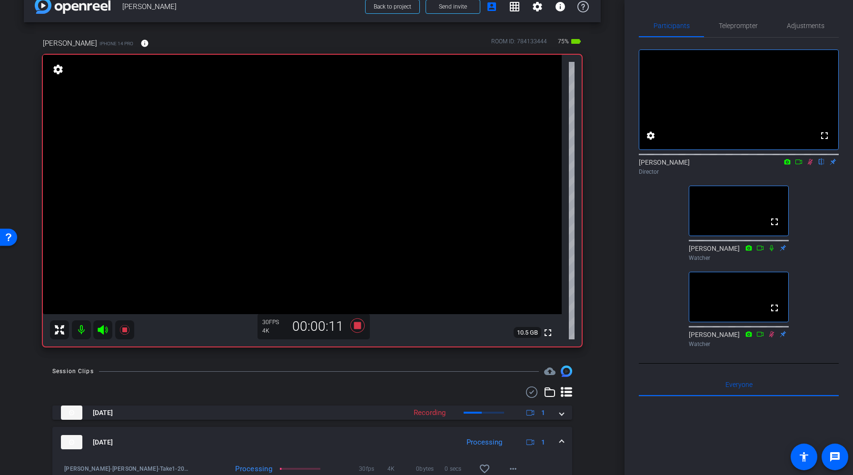
scroll to position [68, 0]
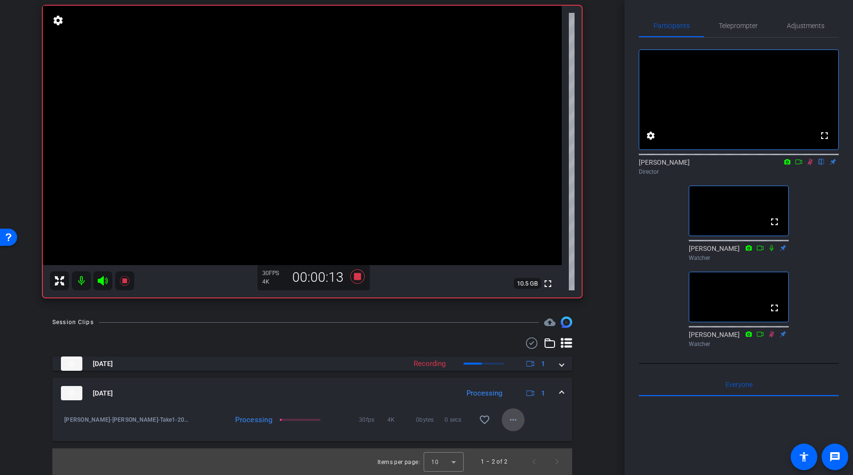
click at [516, 419] on mat-icon "more_horiz" at bounding box center [512, 419] width 11 height 11
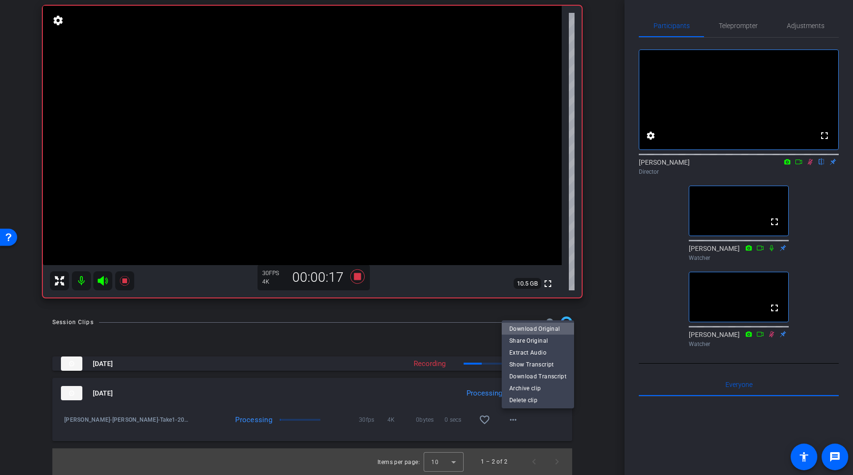
click at [553, 325] on span "Download Original" at bounding box center [537, 328] width 57 height 11
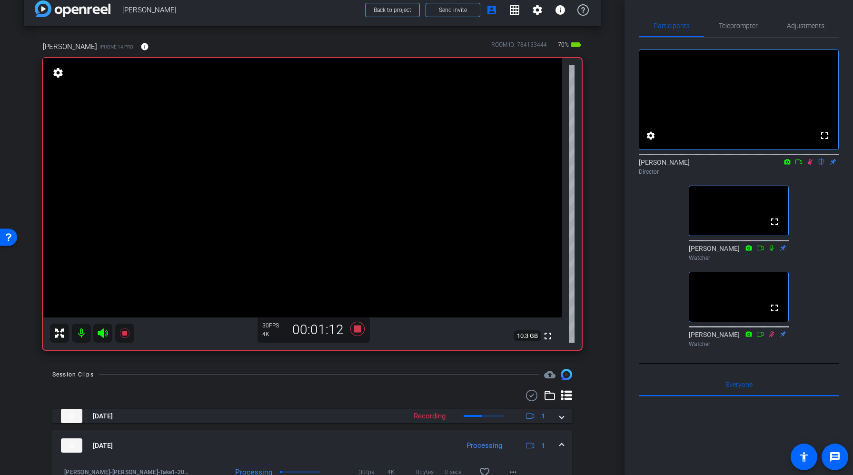
scroll to position [0, 0]
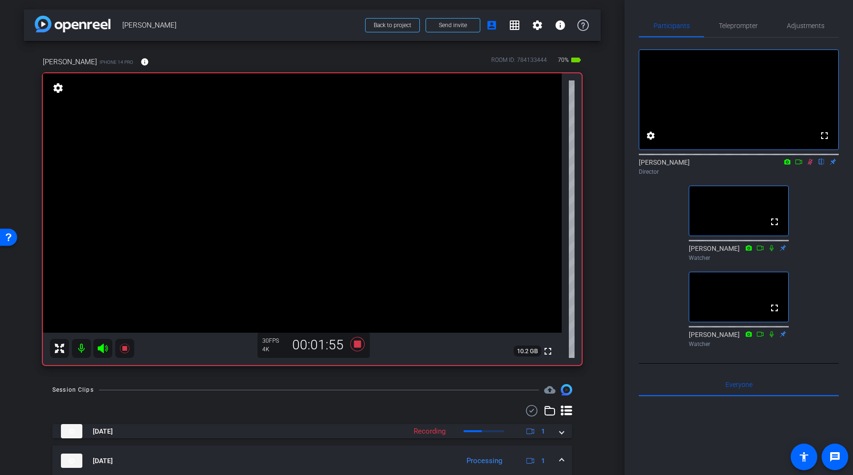
click at [812, 165] on icon at bounding box center [810, 161] width 8 height 7
click at [353, 343] on icon at bounding box center [357, 343] width 23 height 17
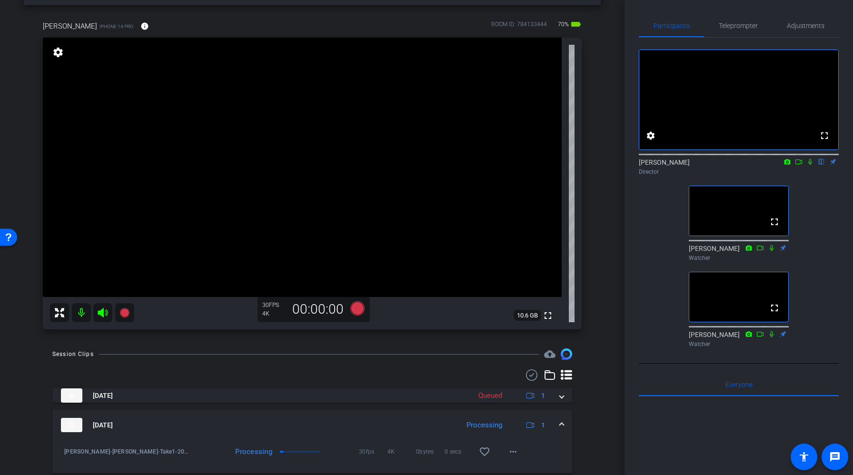
scroll to position [68, 0]
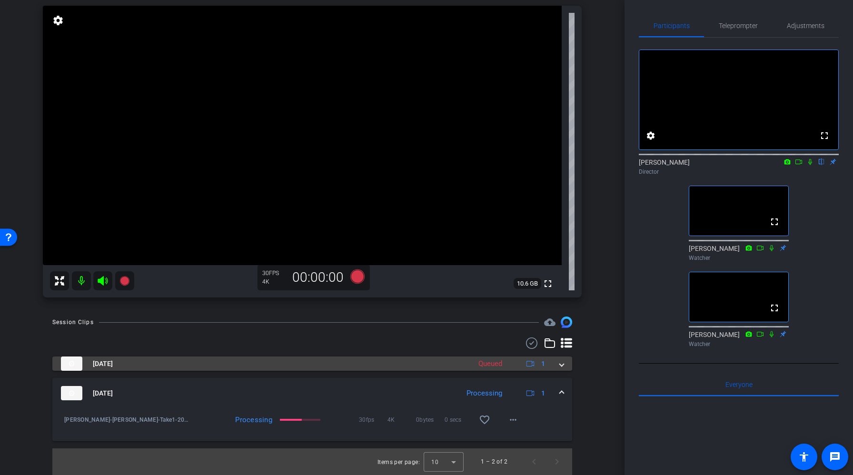
click at [561, 367] on span at bounding box center [562, 364] width 4 height 10
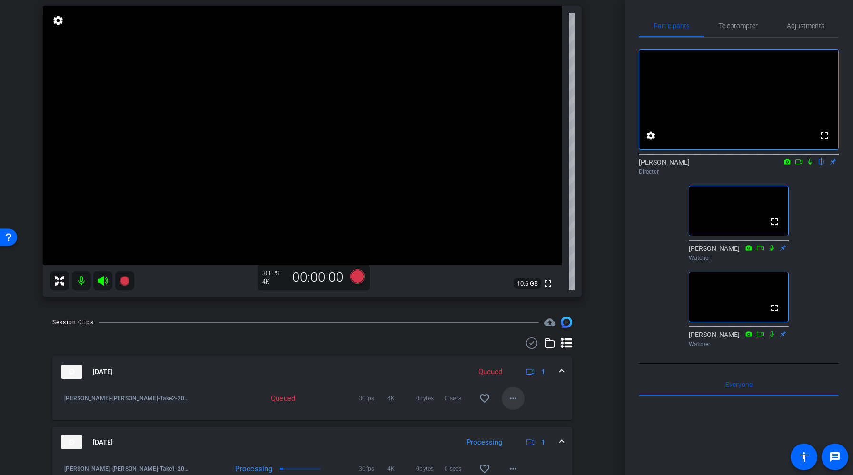
click at [513, 399] on mat-icon "more_horiz" at bounding box center [512, 398] width 11 height 11
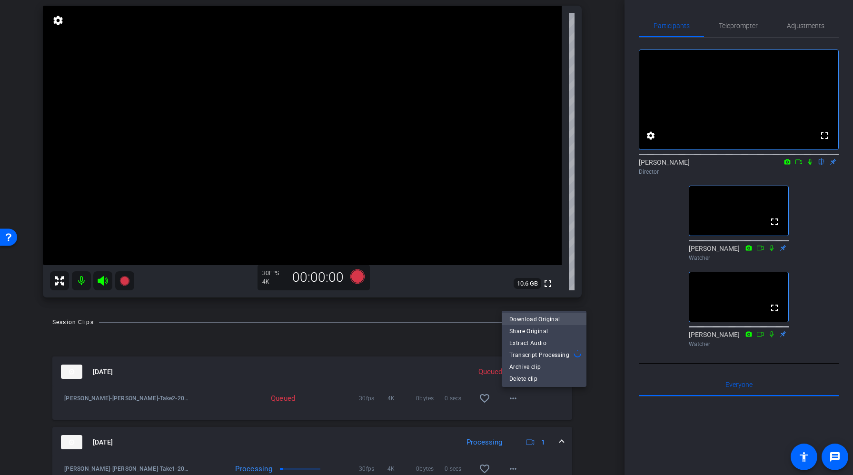
click at [550, 317] on span "Download Original" at bounding box center [543, 319] width 69 height 11
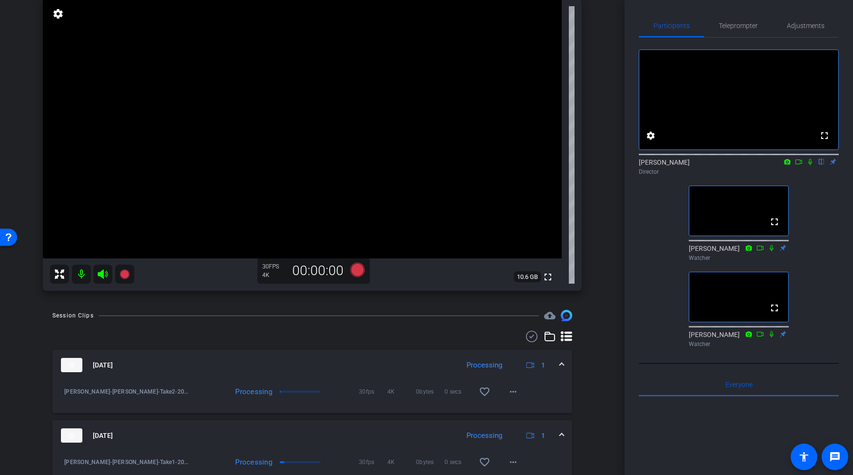
scroll to position [117, 0]
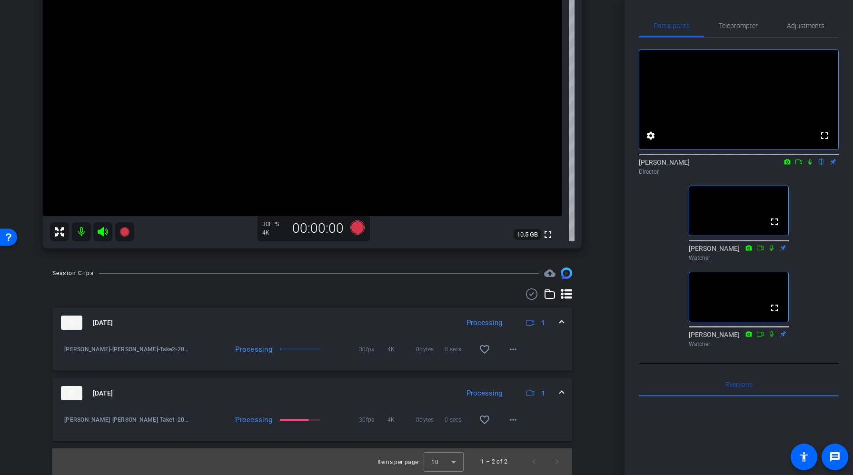
click at [809, 165] on icon at bounding box center [810, 161] width 8 height 7
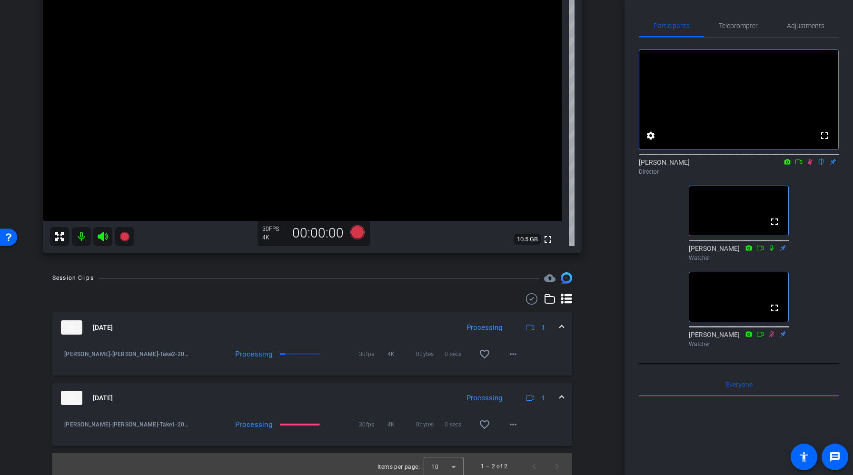
scroll to position [110, 0]
click at [515, 431] on mat-icon "more_horiz" at bounding box center [512, 425] width 11 height 11
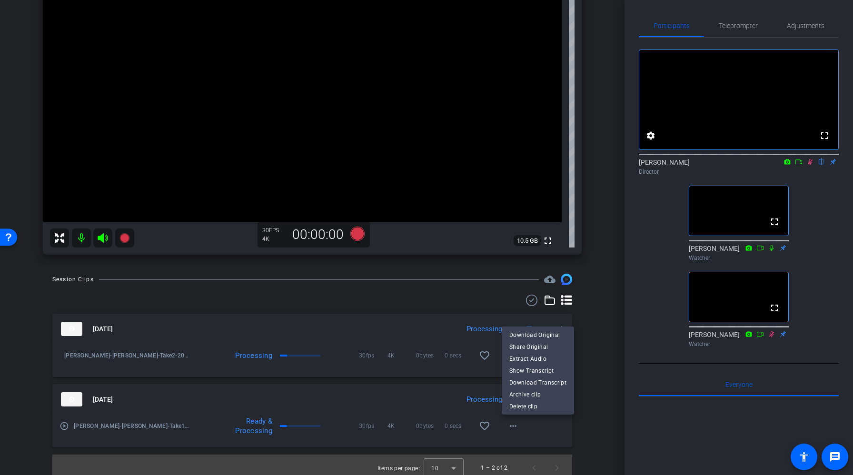
click at [586, 432] on div at bounding box center [426, 237] width 853 height 475
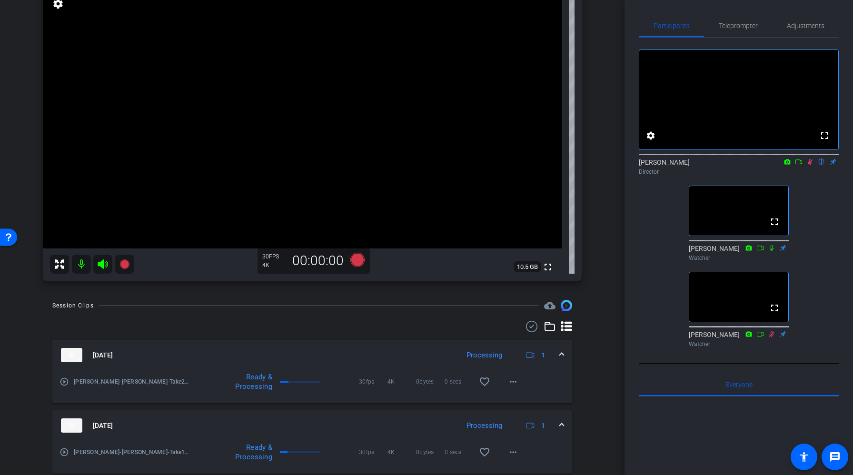
scroll to position [82, 0]
click at [515, 380] on mat-icon "more_horiz" at bounding box center [512, 383] width 11 height 11
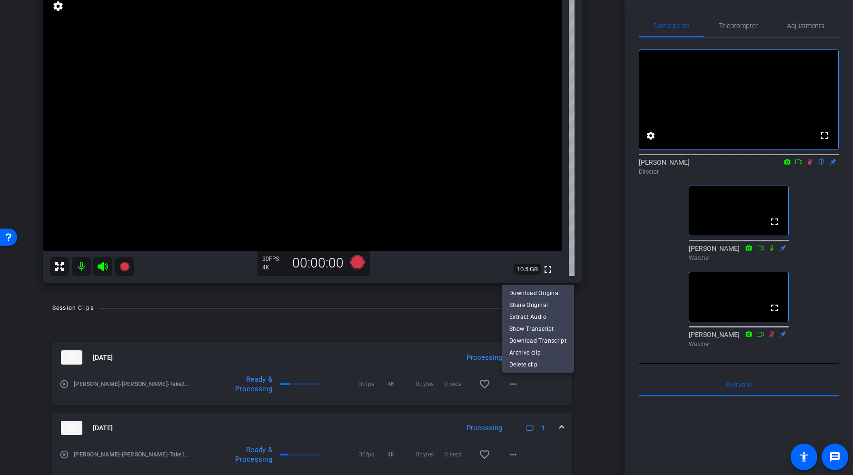
click at [581, 392] on div at bounding box center [426, 237] width 853 height 475
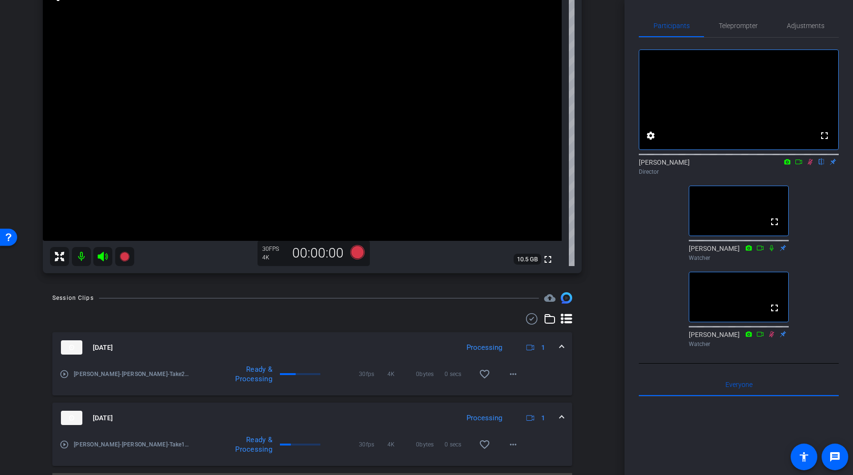
scroll to position [58, 0]
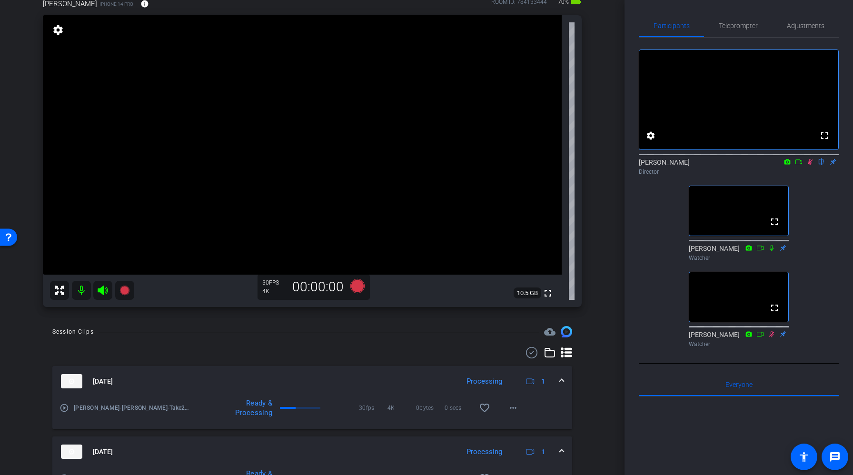
click at [811, 165] on icon at bounding box center [810, 161] width 8 height 7
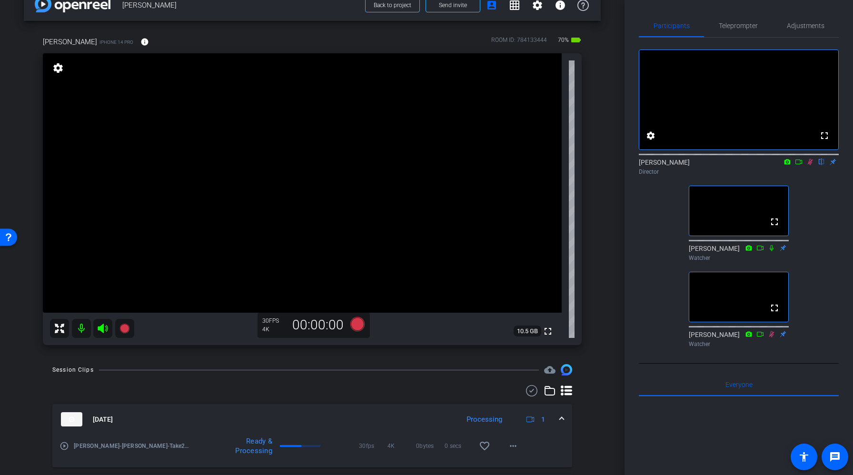
scroll to position [117, 0]
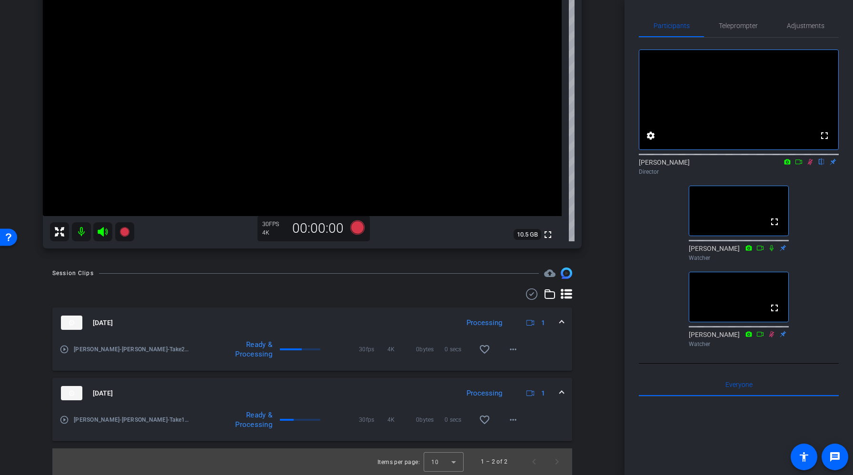
click at [808, 165] on icon at bounding box center [810, 161] width 8 height 7
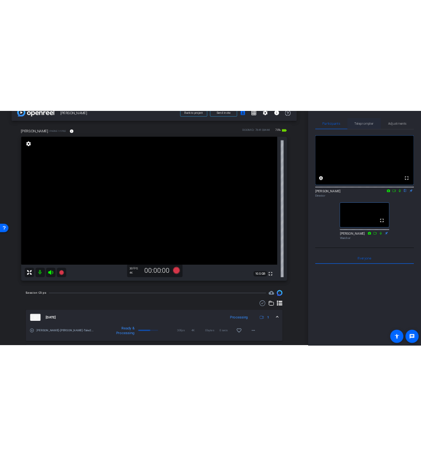
scroll to position [0, 0]
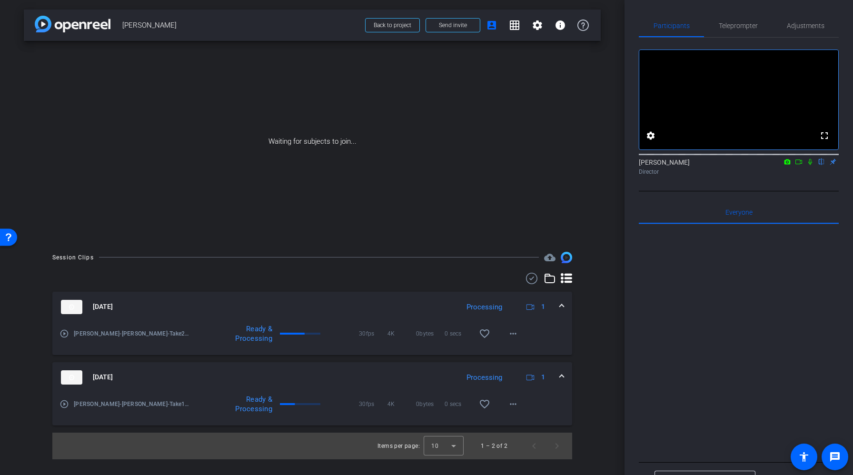
click at [798, 165] on icon at bounding box center [799, 161] width 8 height 7
click at [820, 165] on icon at bounding box center [822, 161] width 8 height 7
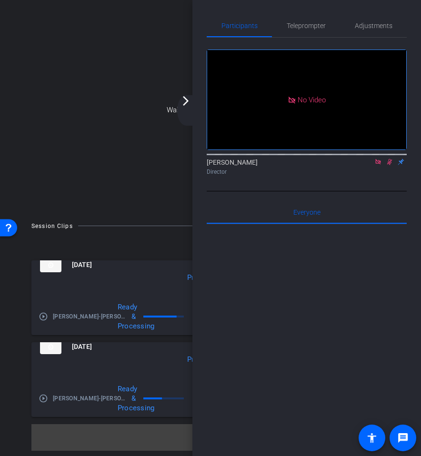
click at [187, 108] on div "arrow_back_ios_new arrow_forward_ios" at bounding box center [187, 110] width 20 height 30
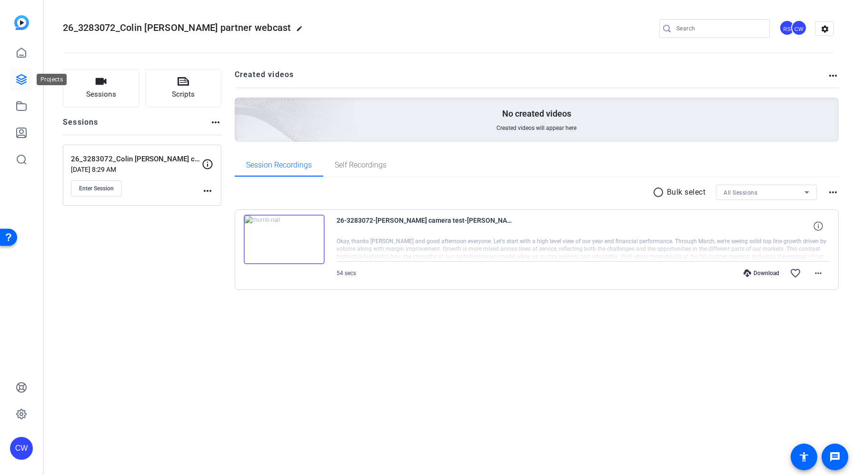
click at [23, 78] on icon at bounding box center [22, 80] width 10 height 10
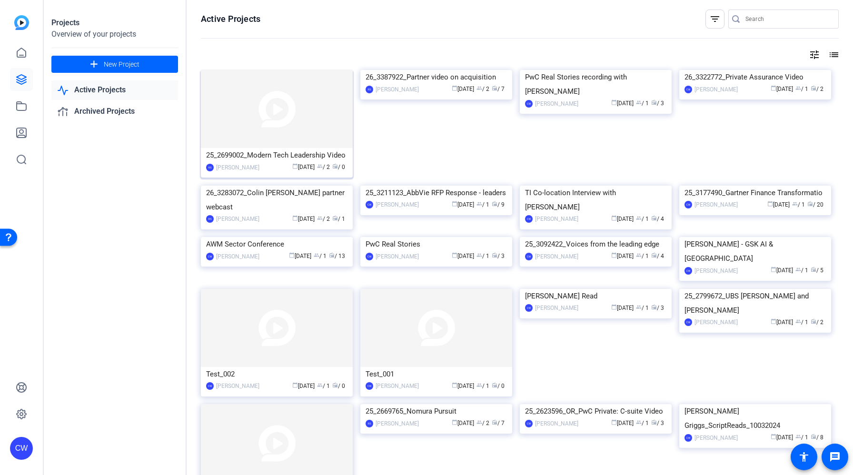
click at [292, 132] on img at bounding box center [277, 109] width 152 height 78
click at [439, 70] on img at bounding box center [436, 70] width 152 height 0
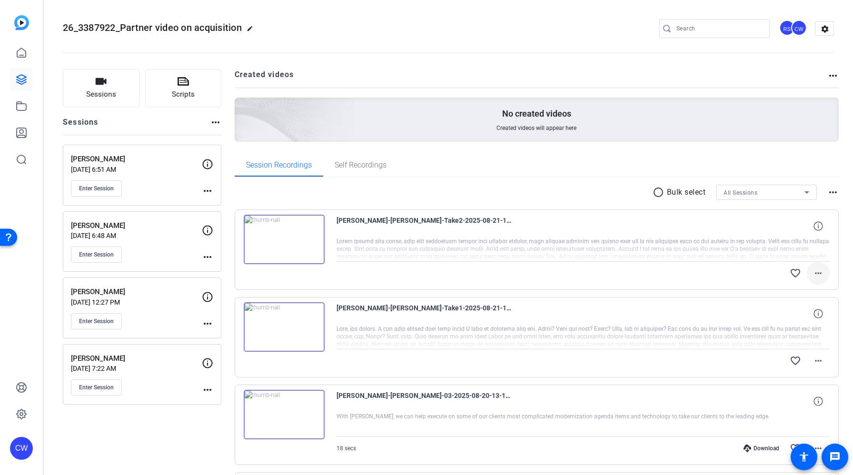
click at [812, 272] on mat-icon "more_horiz" at bounding box center [817, 272] width 11 height 11
click at [599, 190] on div at bounding box center [426, 237] width 853 height 475
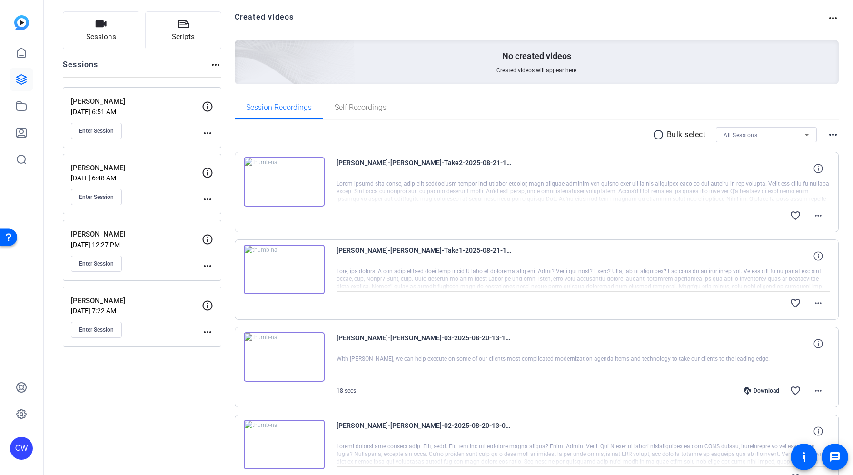
scroll to position [68, 0]
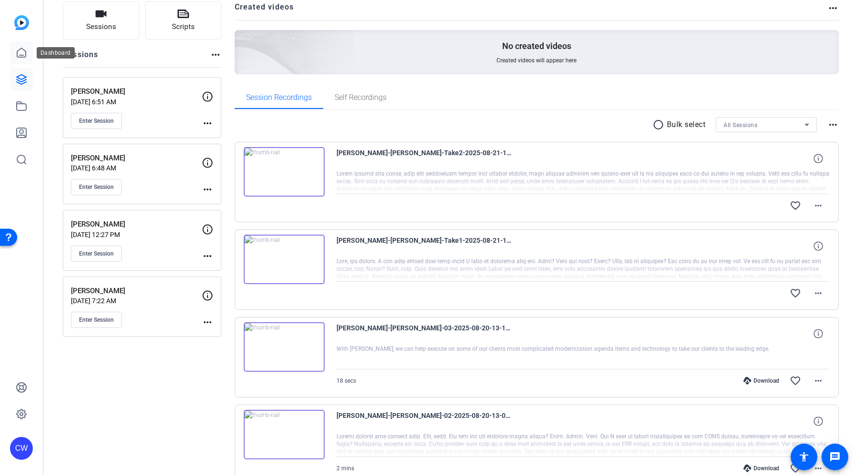
click at [23, 49] on icon at bounding box center [21, 52] width 9 height 9
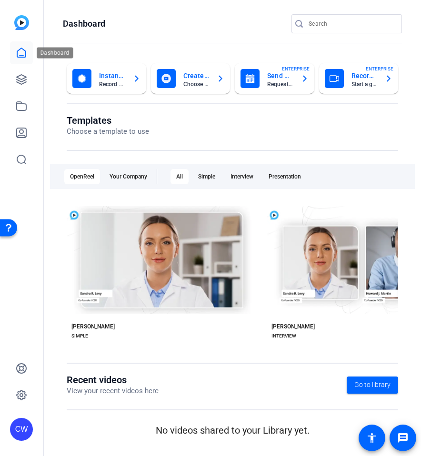
click at [20, 56] on icon at bounding box center [21, 52] width 11 height 11
